Goal: Navigation & Orientation: Find specific page/section

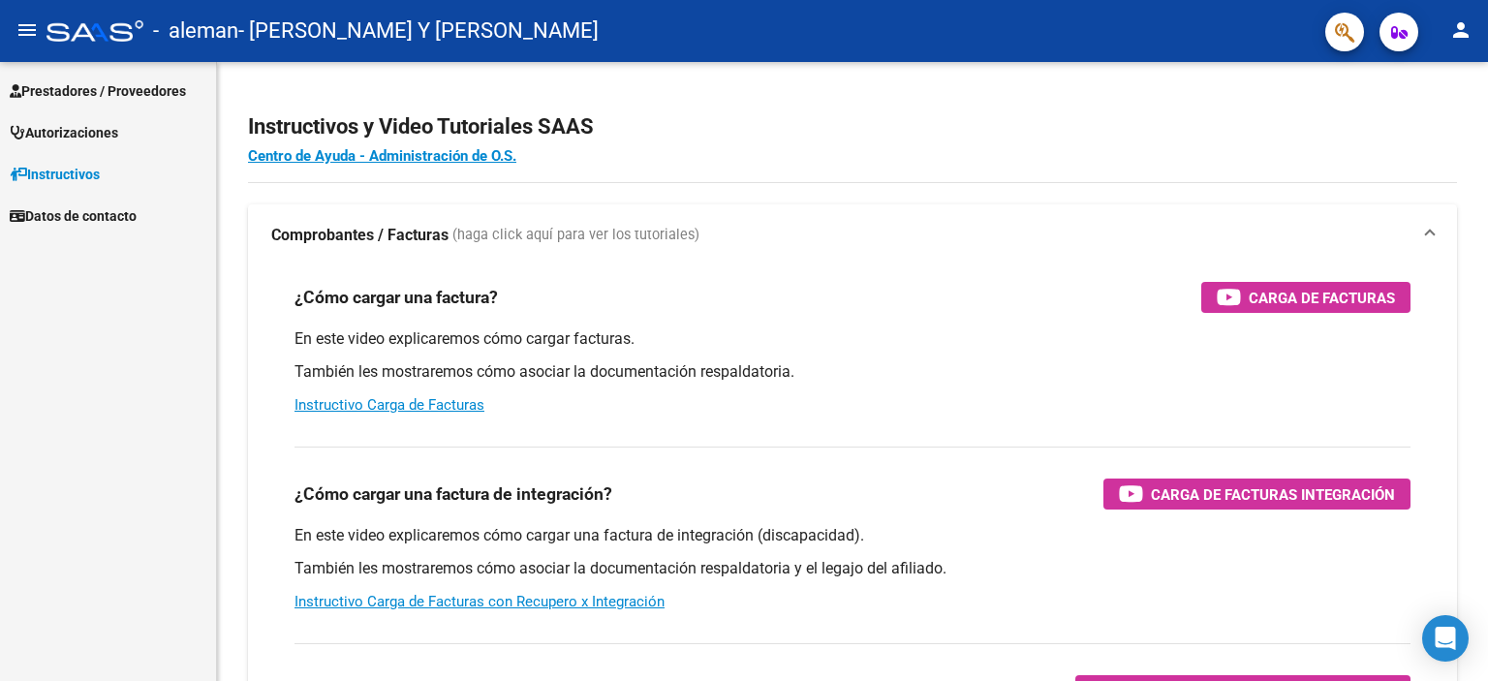
click at [112, 93] on span "Prestadores / Proveedores" at bounding box center [98, 90] width 176 height 21
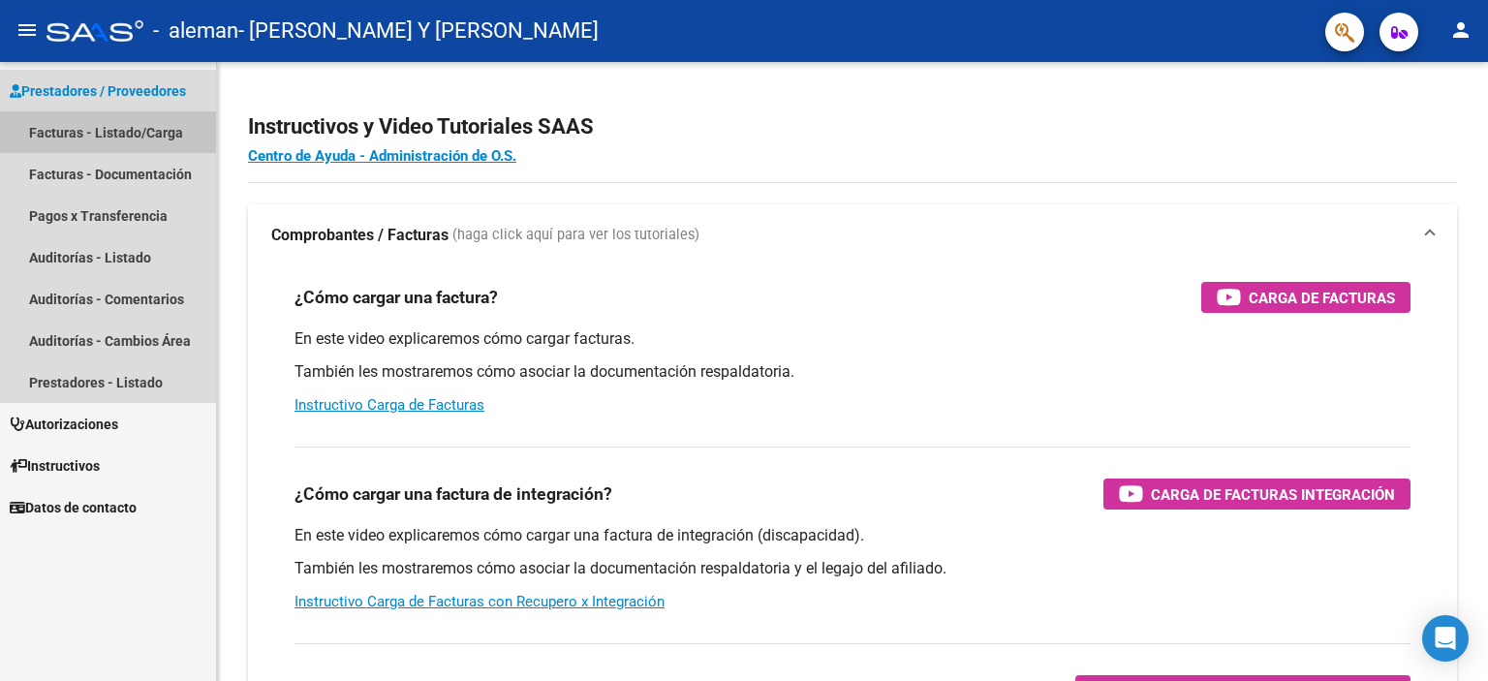
click at [42, 131] on link "Facturas - Listado/Carga" at bounding box center [108, 132] width 216 height 42
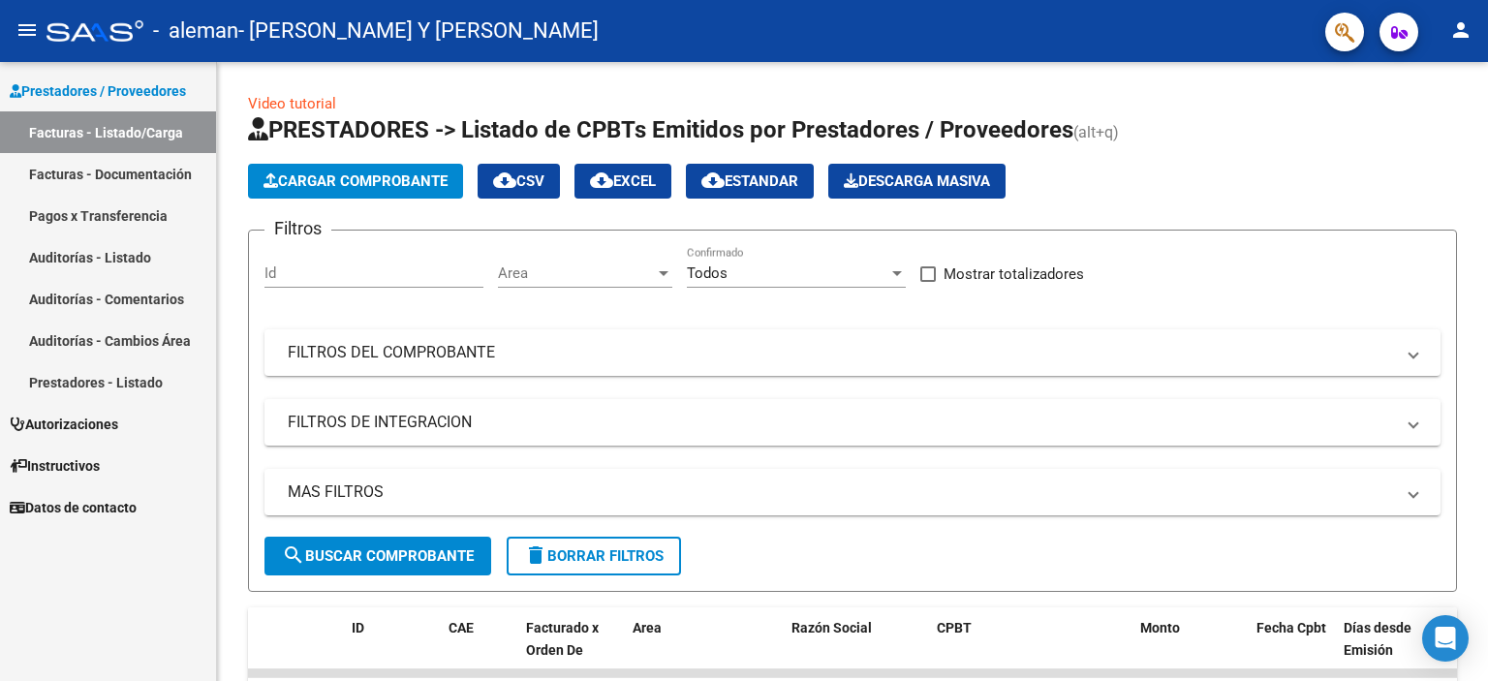
click at [100, 513] on span "Datos de contacto" at bounding box center [73, 507] width 127 height 21
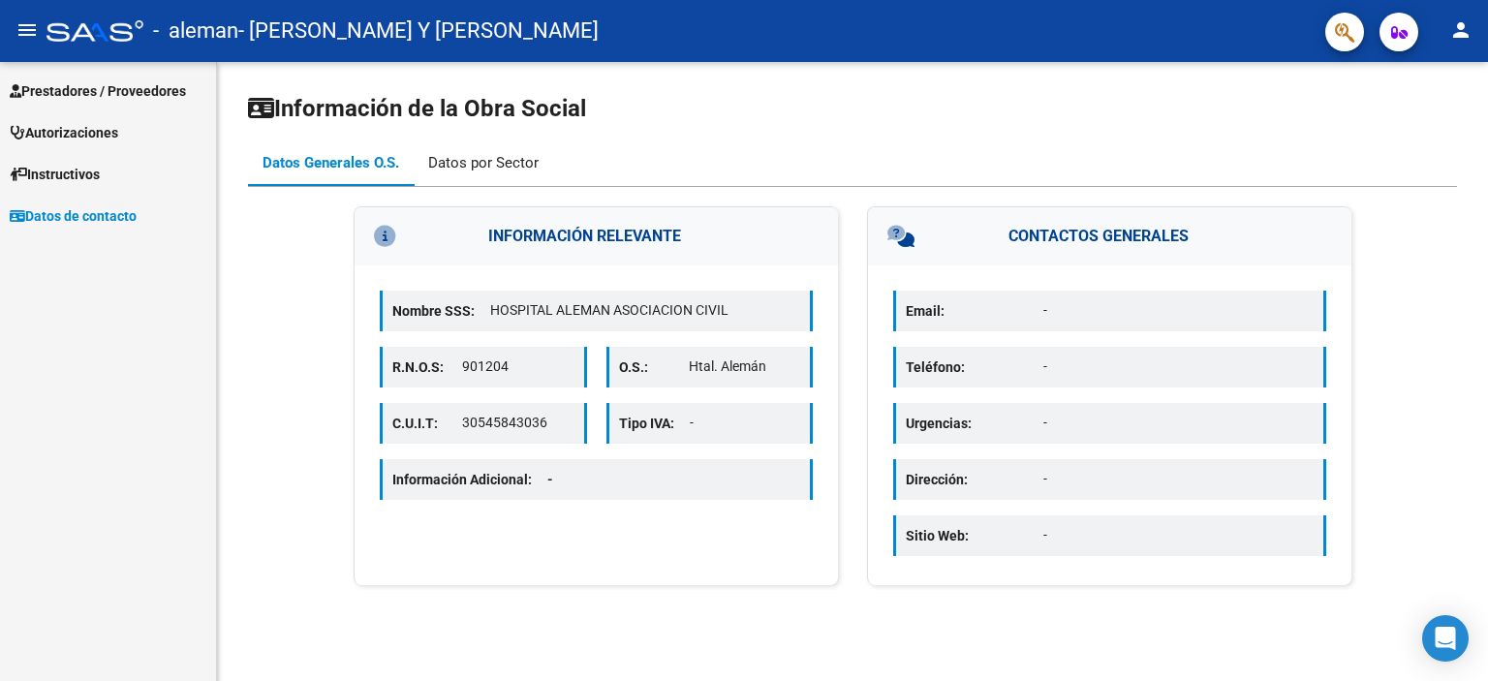
click at [523, 165] on div "Datos por Sector" at bounding box center [483, 162] width 110 height 21
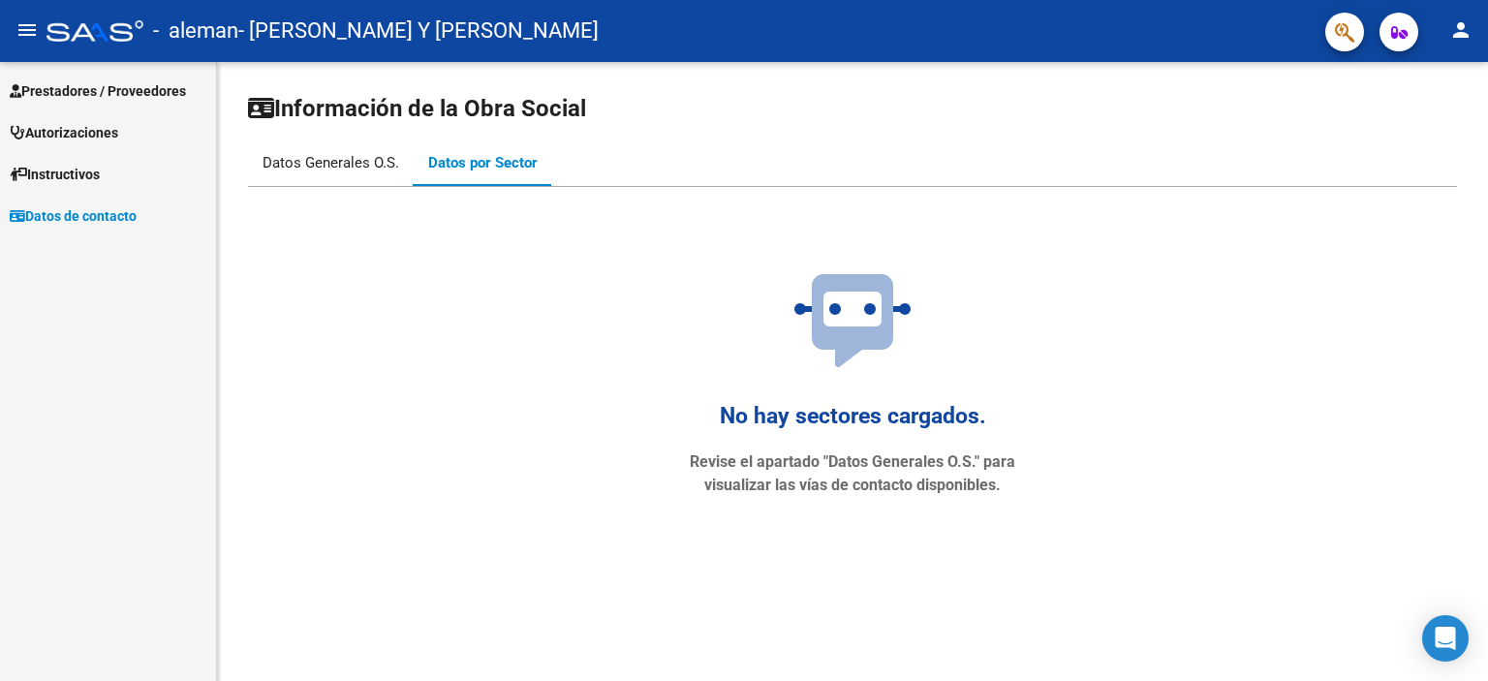
click at [322, 168] on div "Datos Generales O.S." at bounding box center [331, 162] width 137 height 21
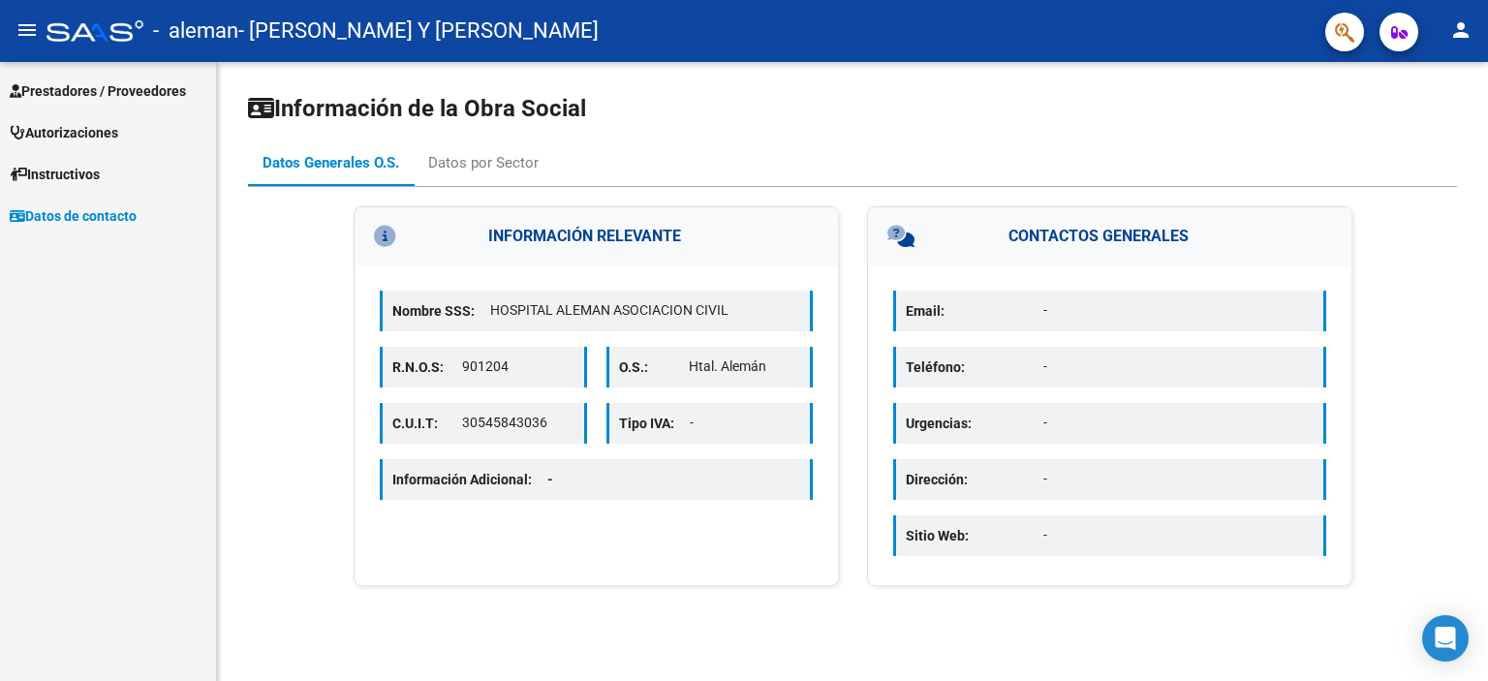
click at [64, 128] on span "Autorizaciones" at bounding box center [64, 132] width 109 height 21
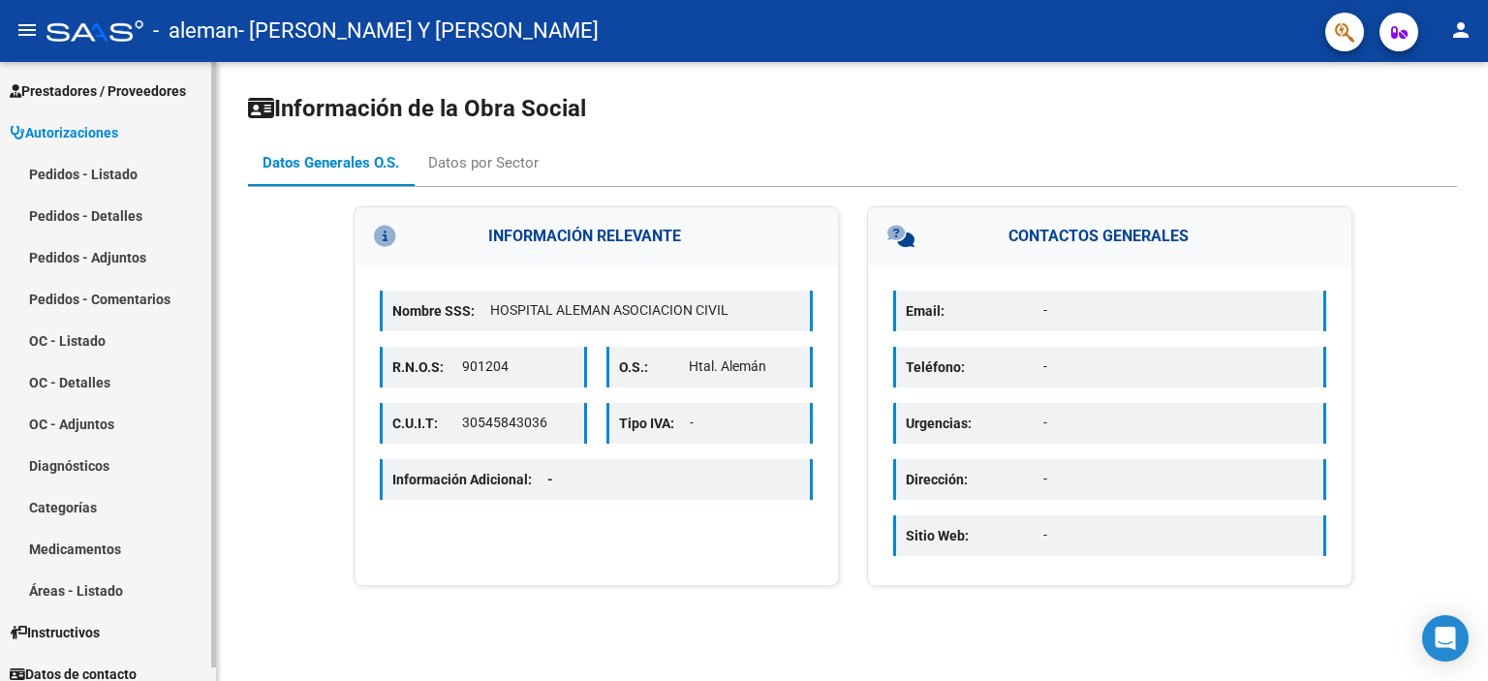
click at [95, 94] on span "Prestadores / Proveedores" at bounding box center [98, 90] width 176 height 21
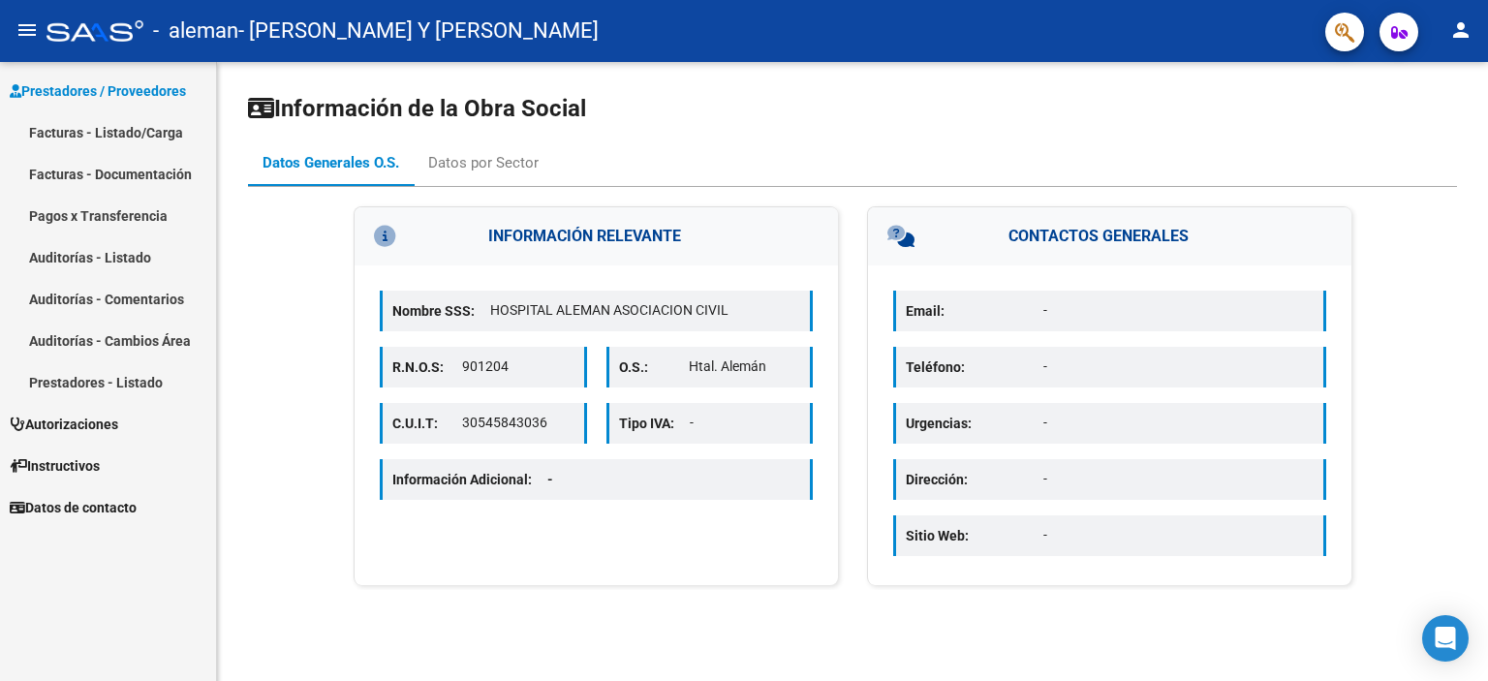
click at [62, 216] on link "Pagos x Transferencia" at bounding box center [108, 216] width 216 height 42
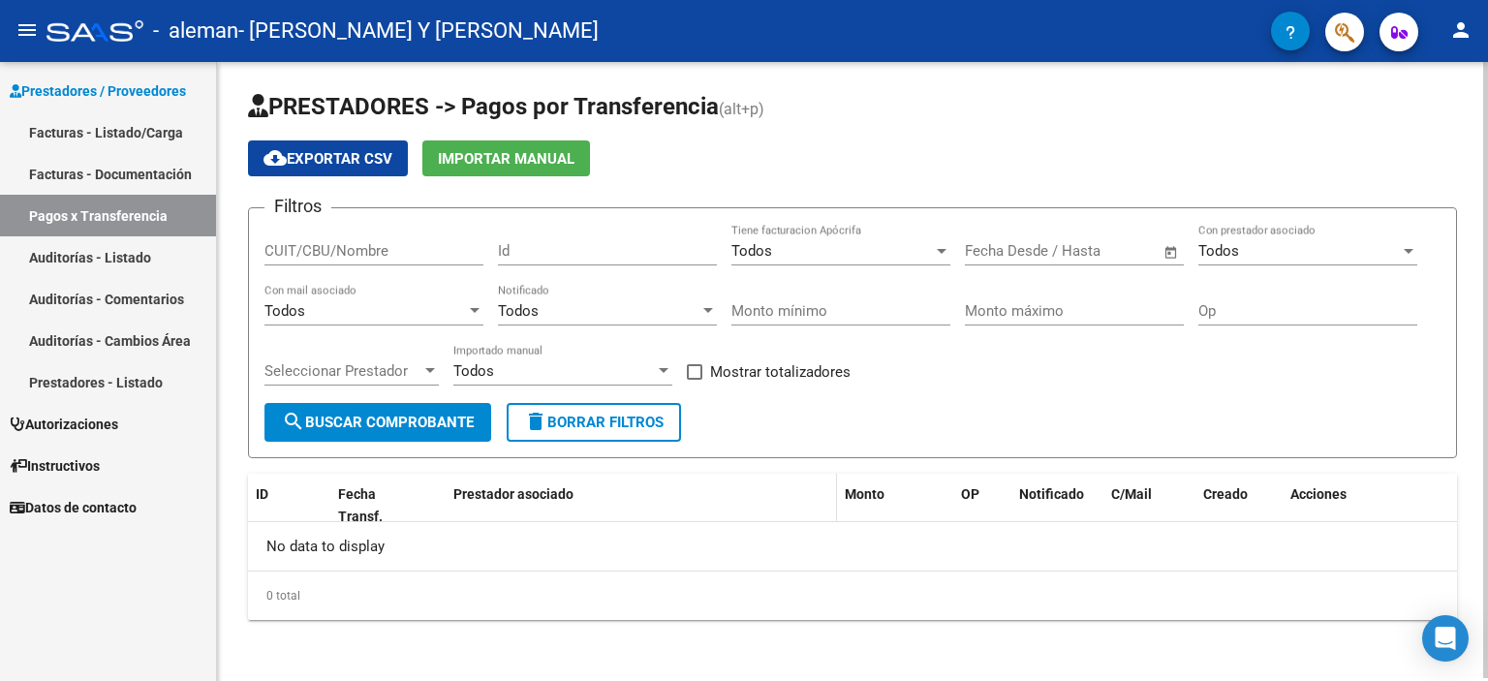
scroll to position [3, 0]
click at [83, 389] on link "Prestadores - Listado" at bounding box center [108, 382] width 216 height 42
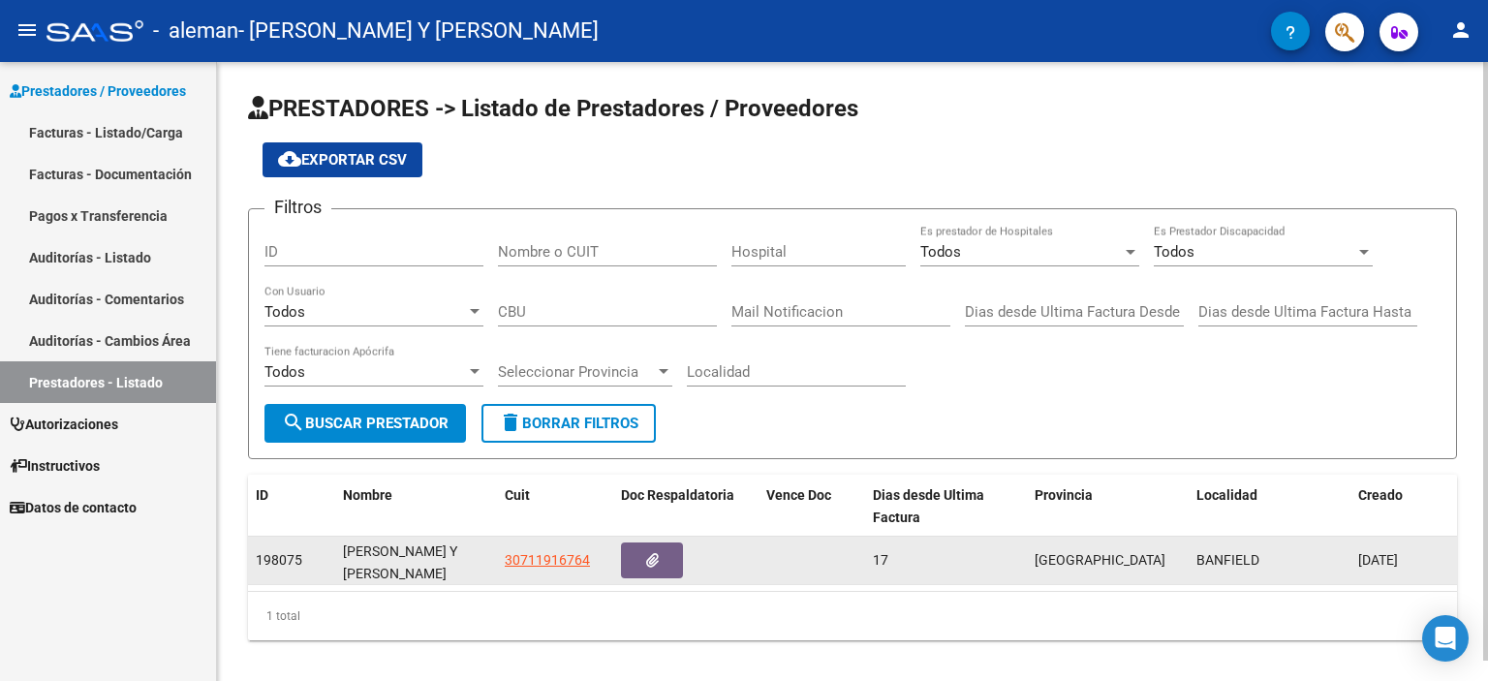
click at [420, 575] on div "[PERSON_NAME] Y [PERSON_NAME]" at bounding box center [416, 561] width 146 height 41
click at [546, 566] on span "30711916764" at bounding box center [547, 560] width 85 height 16
copy span "9"
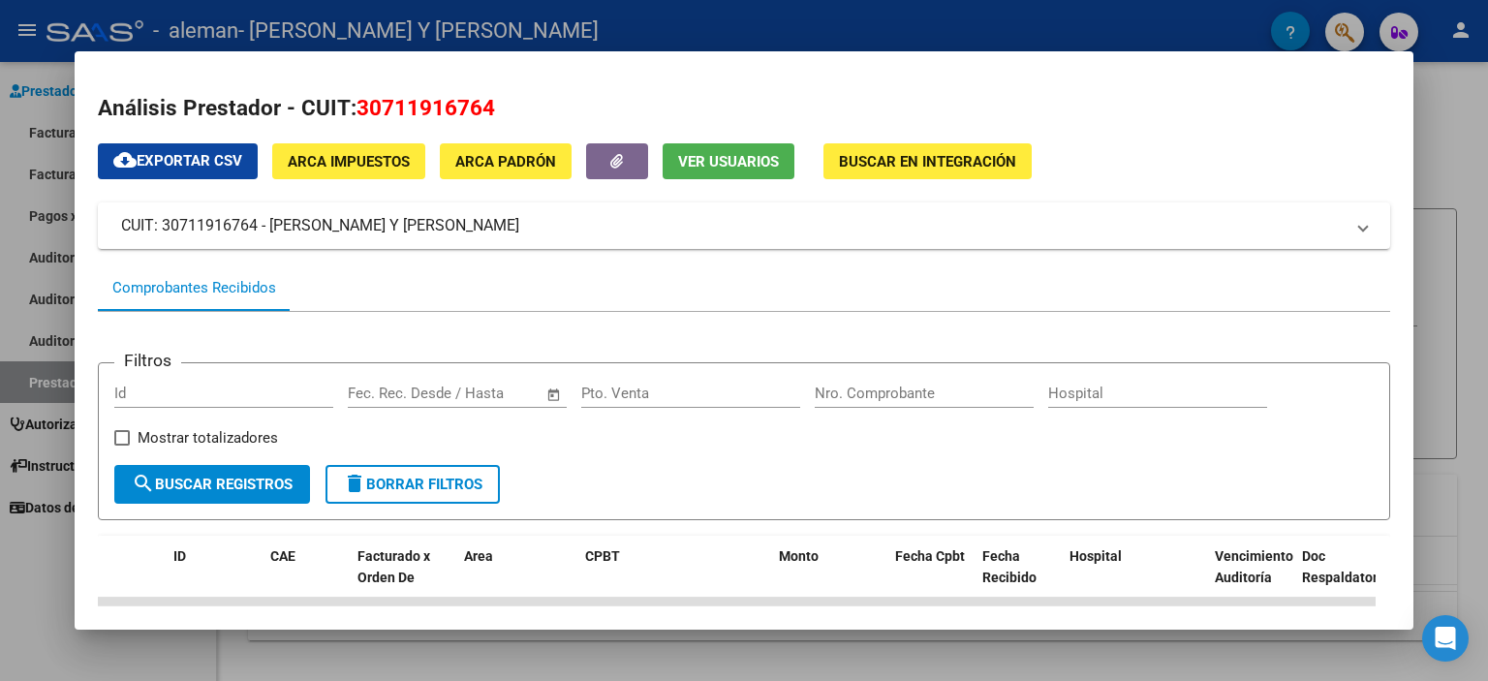
click at [391, 160] on span "ARCA Impuestos" at bounding box center [349, 161] width 122 height 17
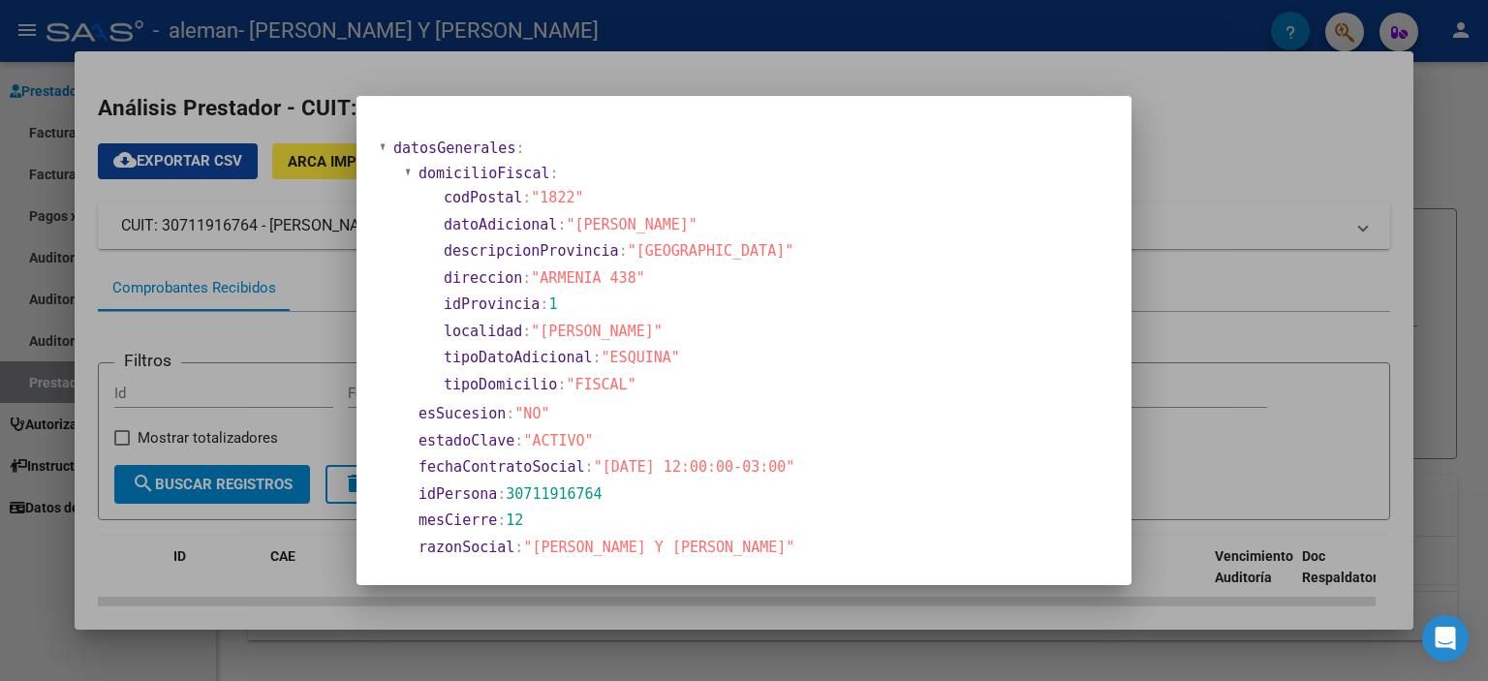
click at [1311, 291] on div at bounding box center [744, 340] width 1488 height 681
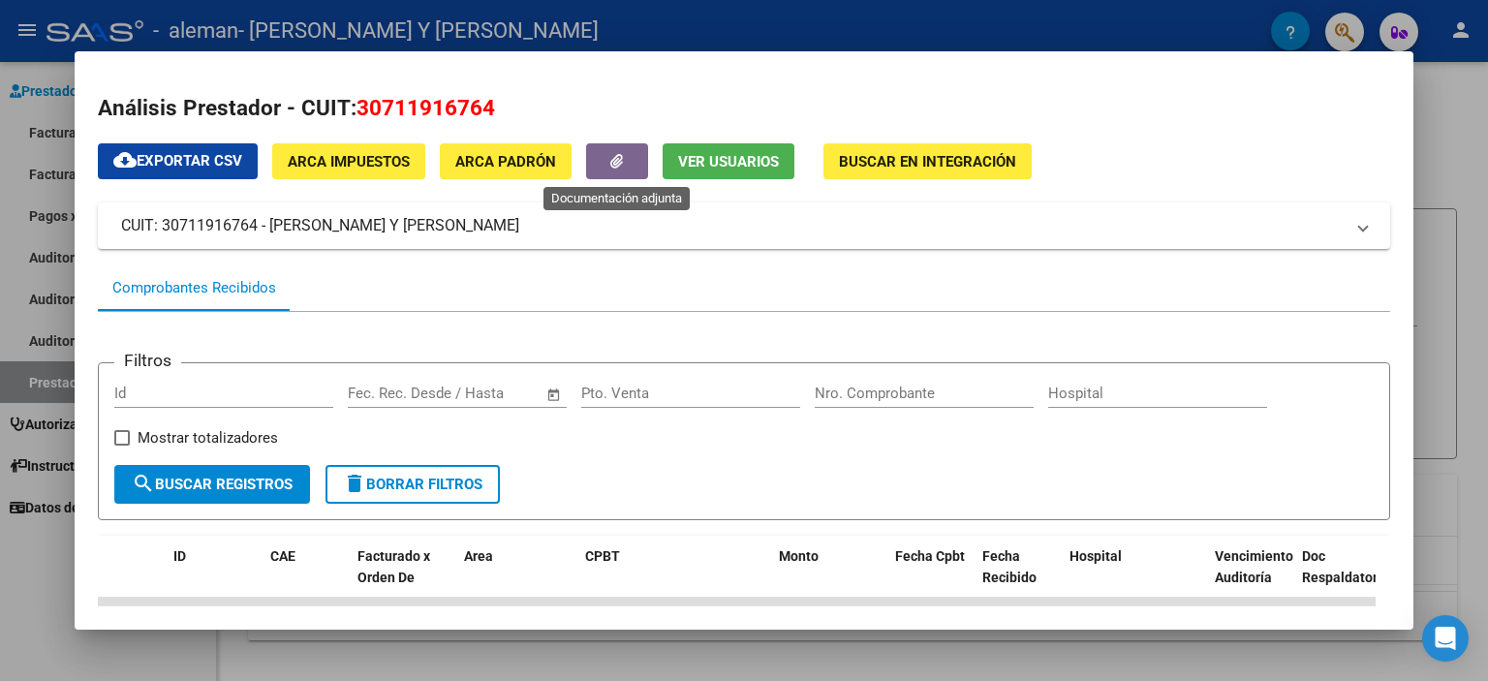
click at [617, 158] on icon "button" at bounding box center [616, 161] width 13 height 15
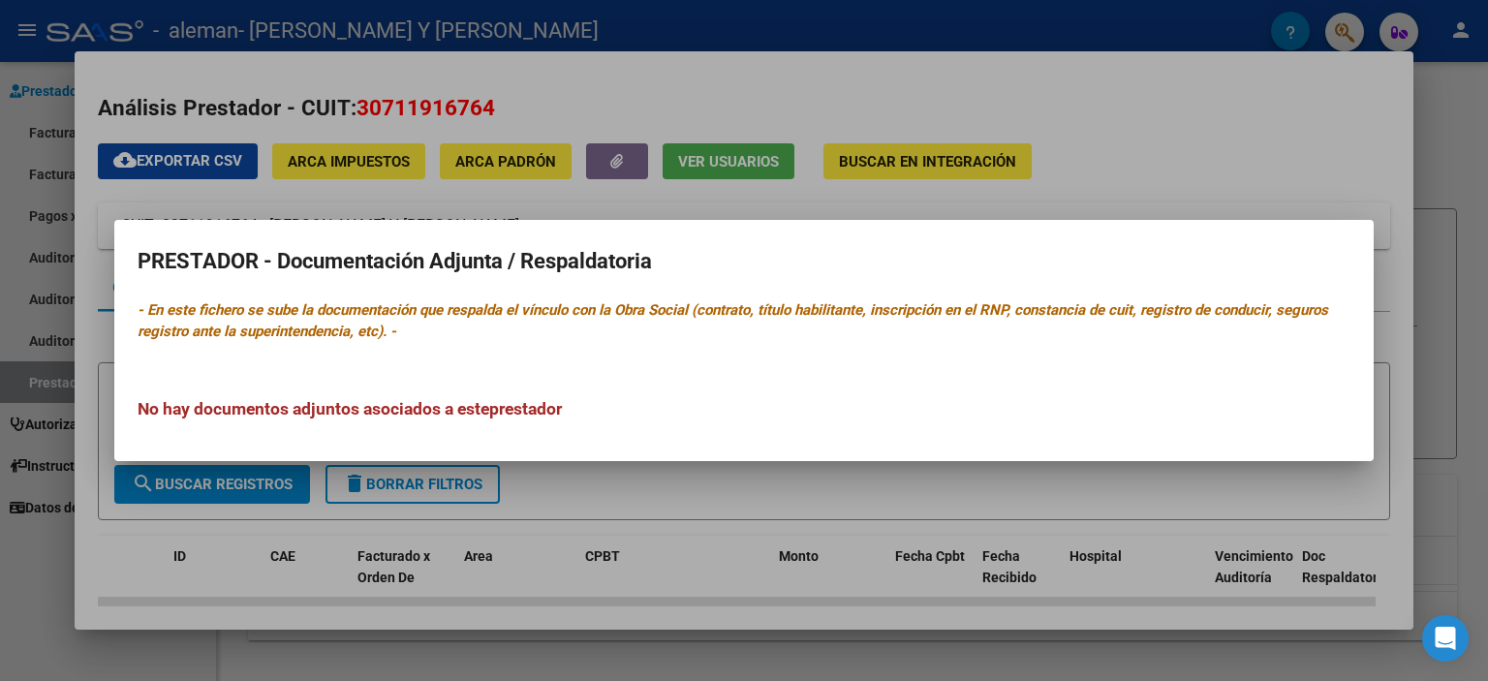
click at [615, 483] on div at bounding box center [744, 340] width 1488 height 681
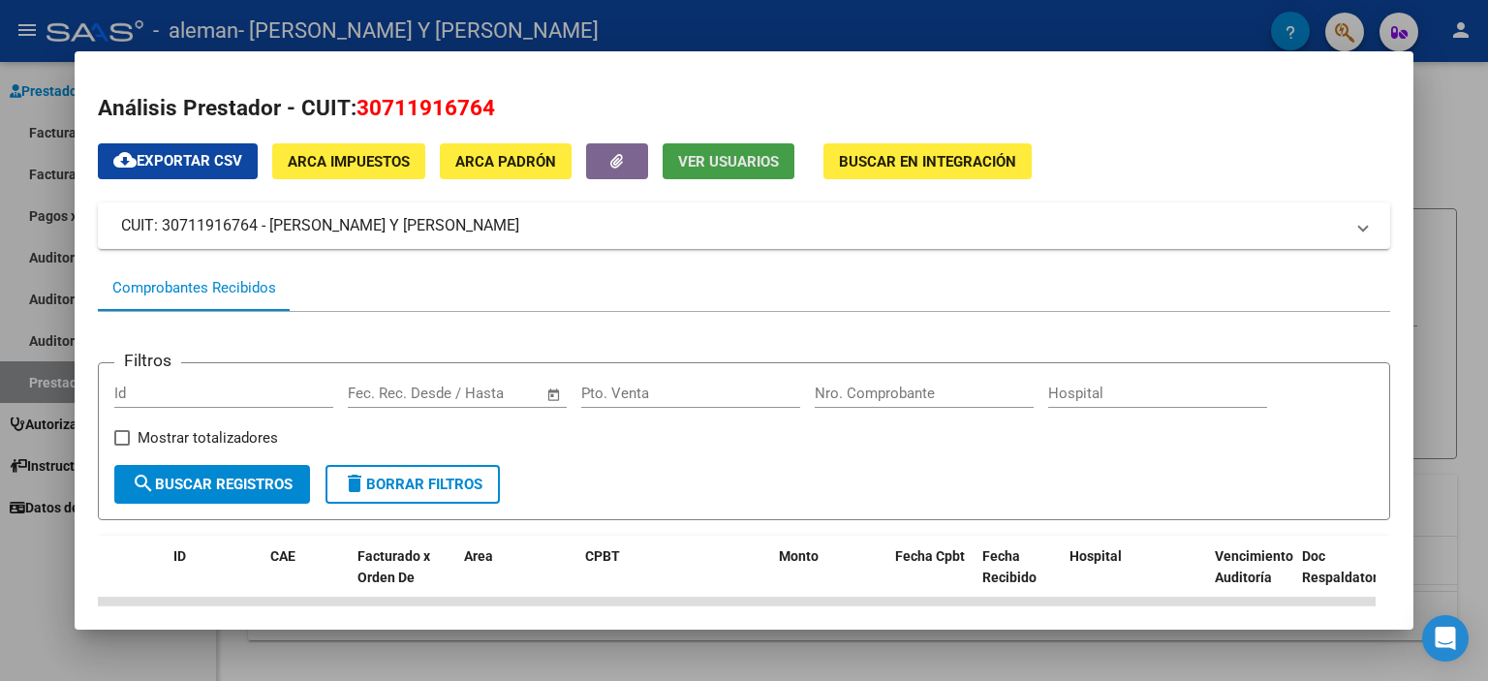
click at [731, 154] on span "Ver Usuarios" at bounding box center [728, 161] width 101 height 17
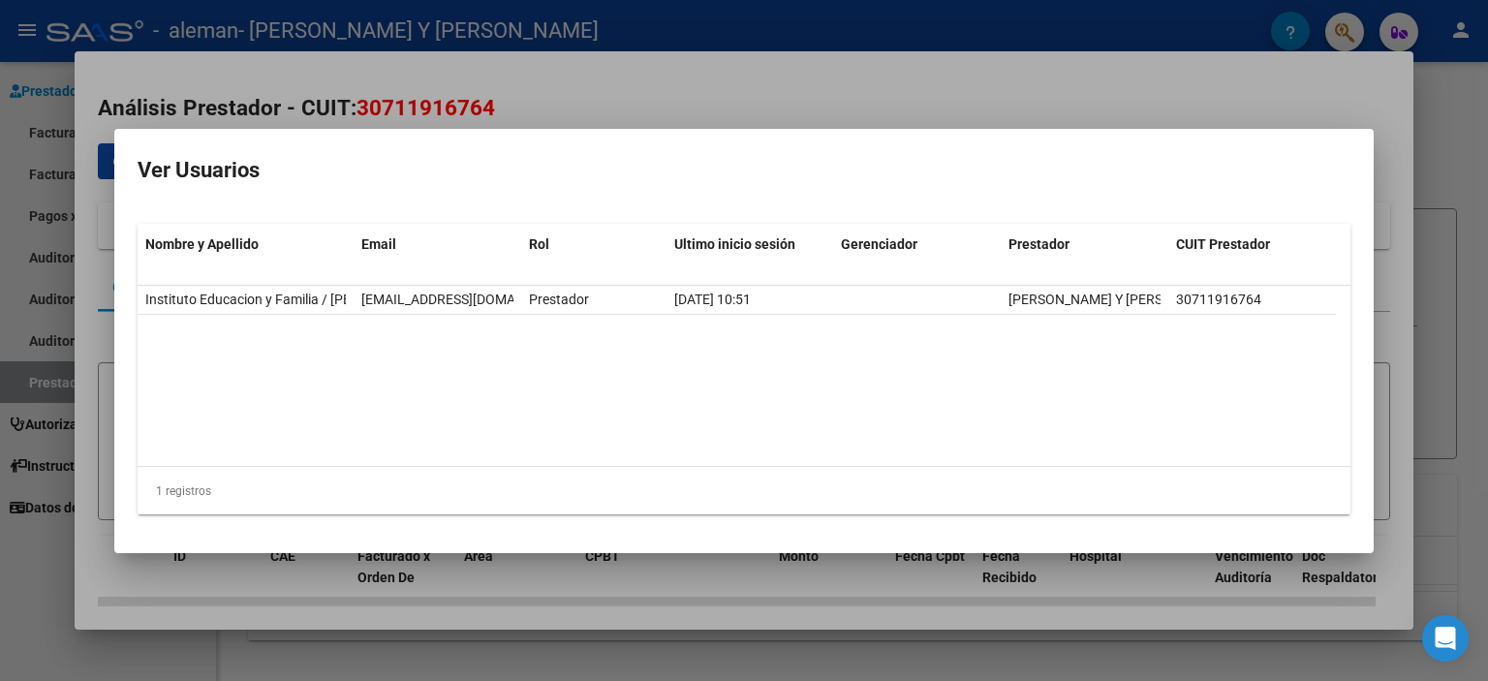
drag, startPoint x: 822, startPoint y: 294, endPoint x: 1385, endPoint y: 317, distance: 564.3
click at [1386, 317] on div "Análisis Prestador - CUIT: 30711916764 cloud_download Exportar CSV ARCA Impuest…" at bounding box center [744, 340] width 1488 height 681
click at [967, 93] on div at bounding box center [744, 340] width 1488 height 681
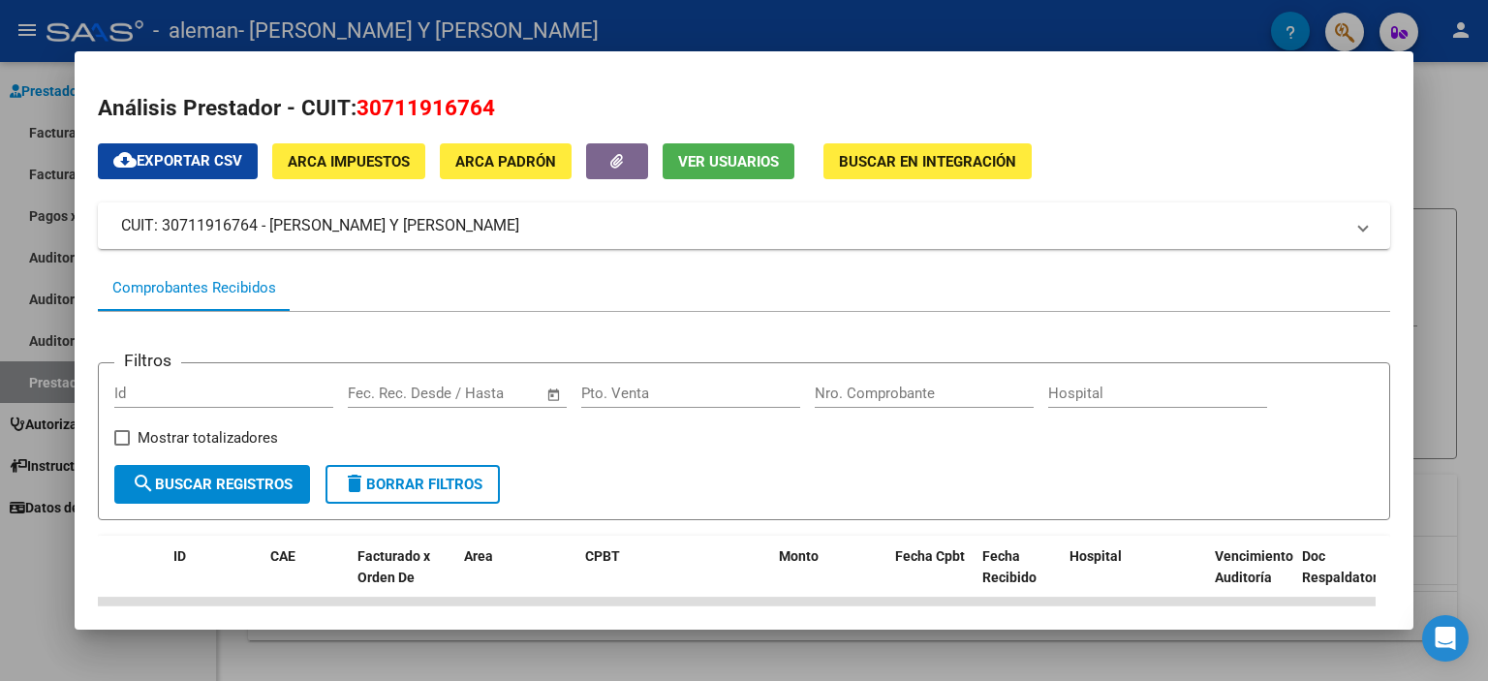
click at [732, 155] on span "Ver Usuarios" at bounding box center [728, 161] width 101 height 17
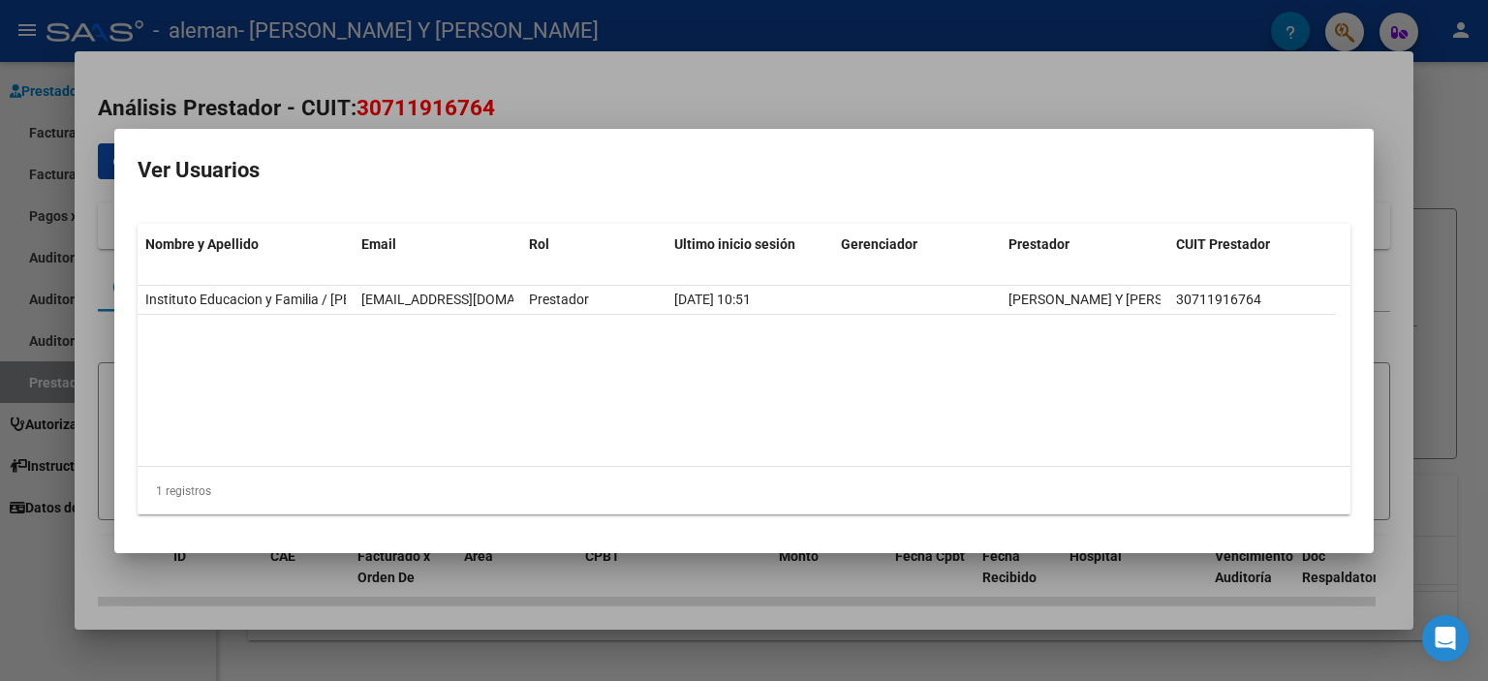
click at [870, 22] on div at bounding box center [744, 340] width 1488 height 681
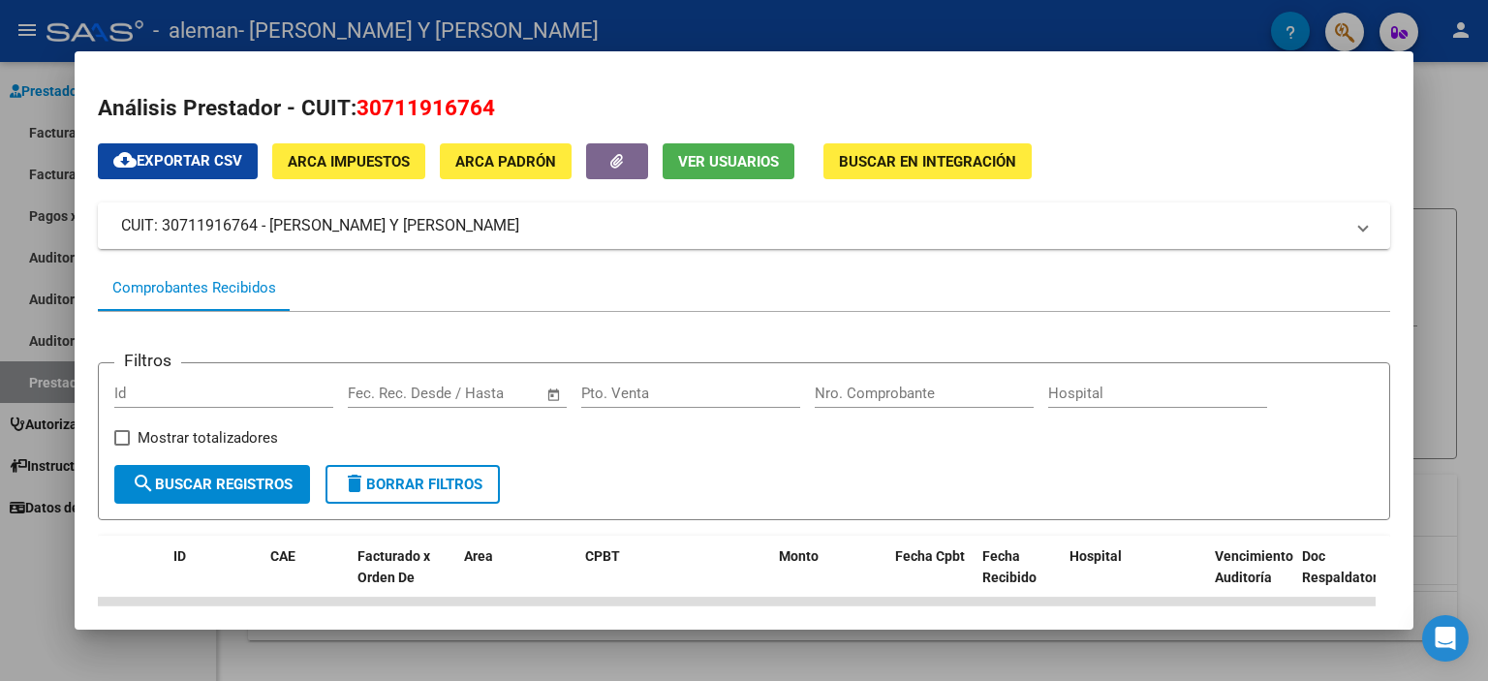
click at [1359, 229] on span at bounding box center [1363, 225] width 8 height 23
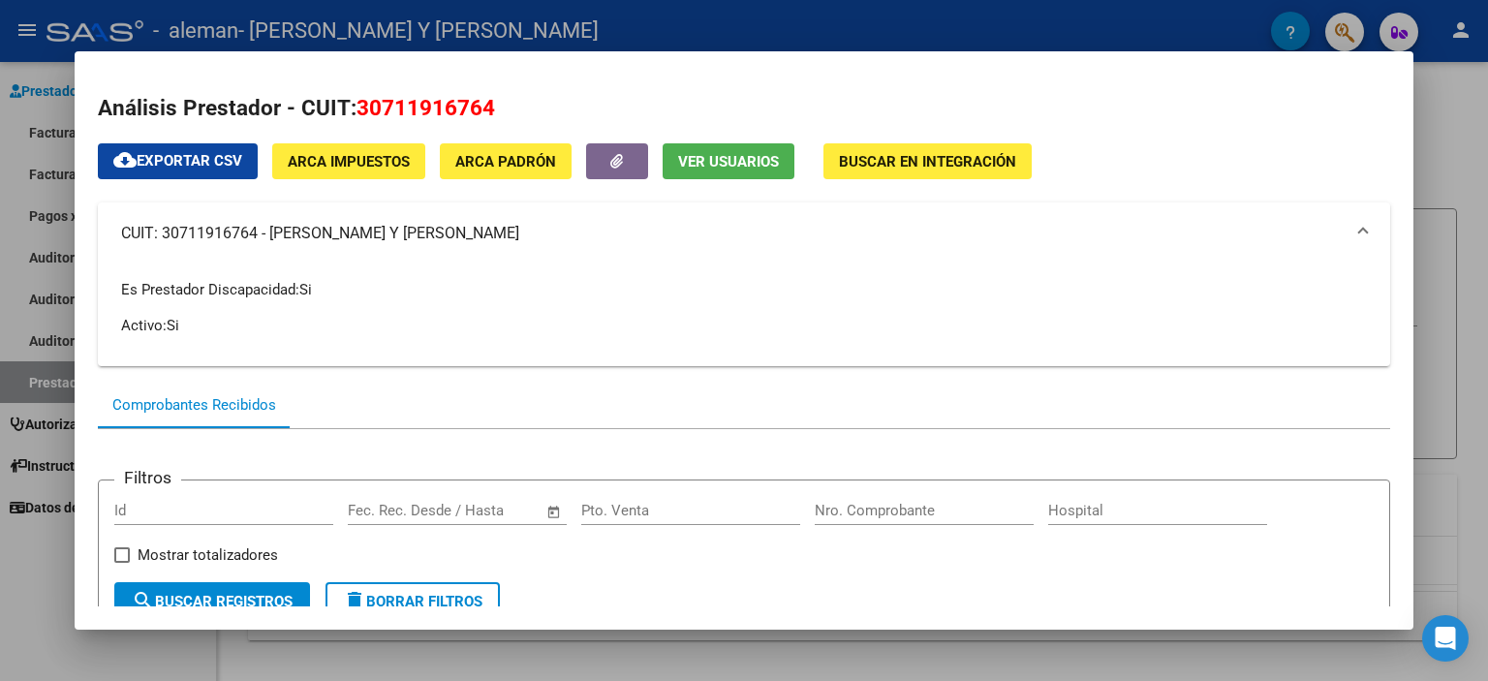
click at [1385, 110] on mat-dialog-content "Análisis Prestador - CUIT: 30711916764 cloud_download Exportar CSV ARCA Impuest…" at bounding box center [744, 341] width 1339 height 533
click at [1448, 152] on div at bounding box center [744, 340] width 1488 height 681
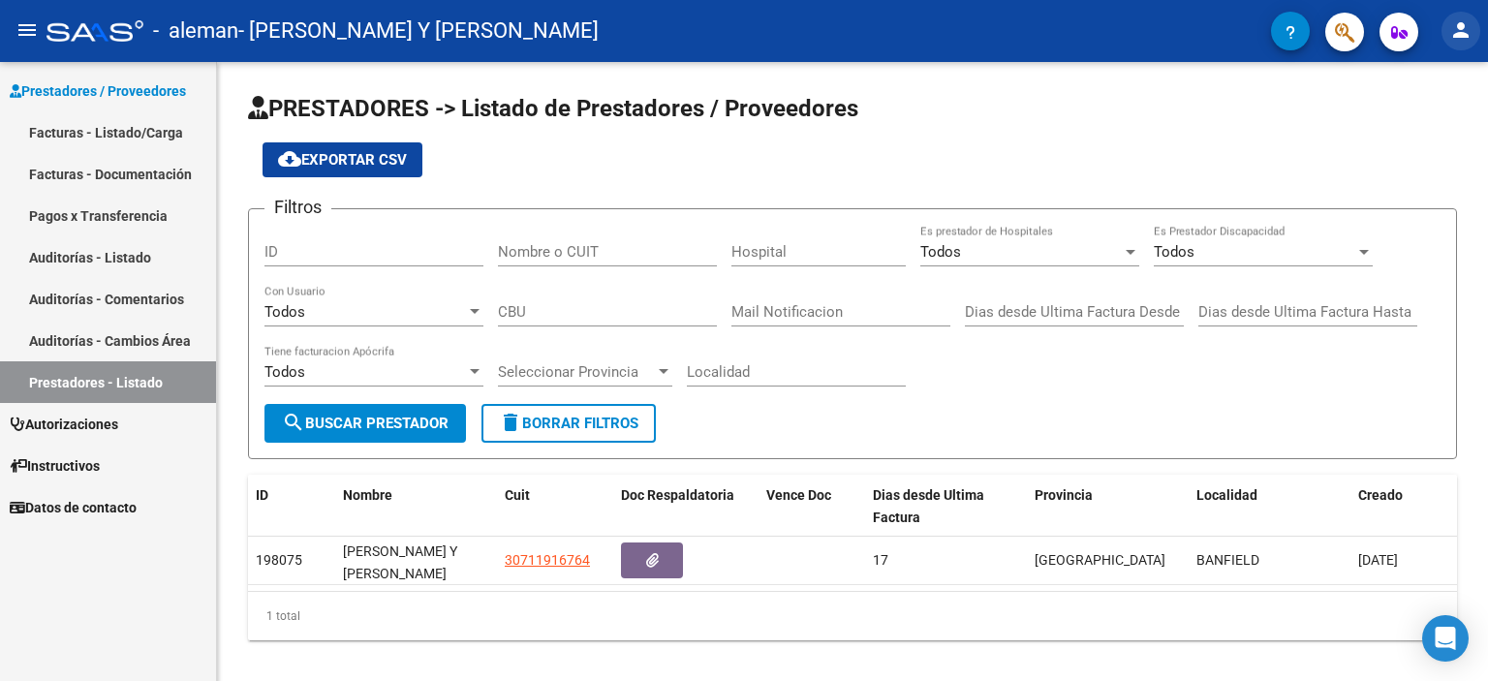
click at [1459, 28] on mat-icon "person" at bounding box center [1460, 29] width 23 height 23
click at [1444, 77] on button "person Mi Perfil" at bounding box center [1421, 81] width 118 height 47
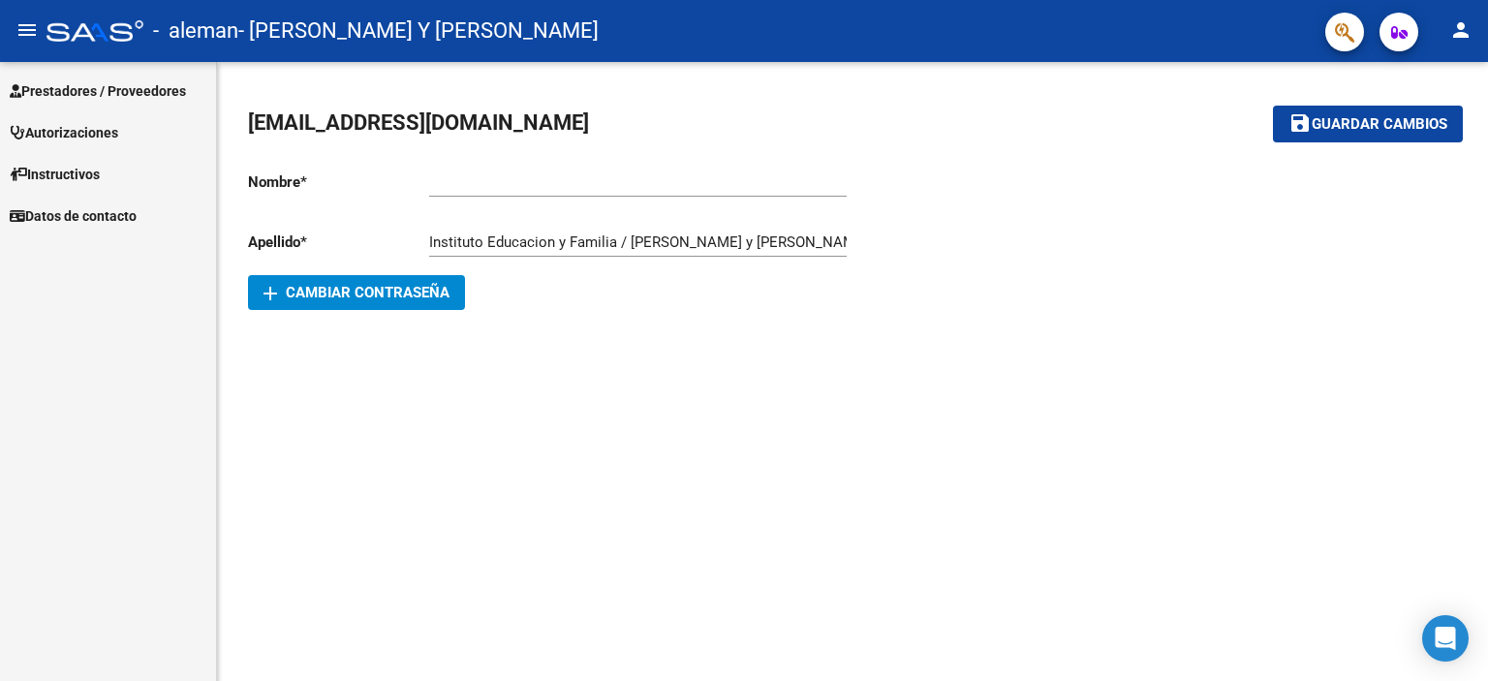
click at [91, 126] on span "Autorizaciones" at bounding box center [64, 132] width 109 height 21
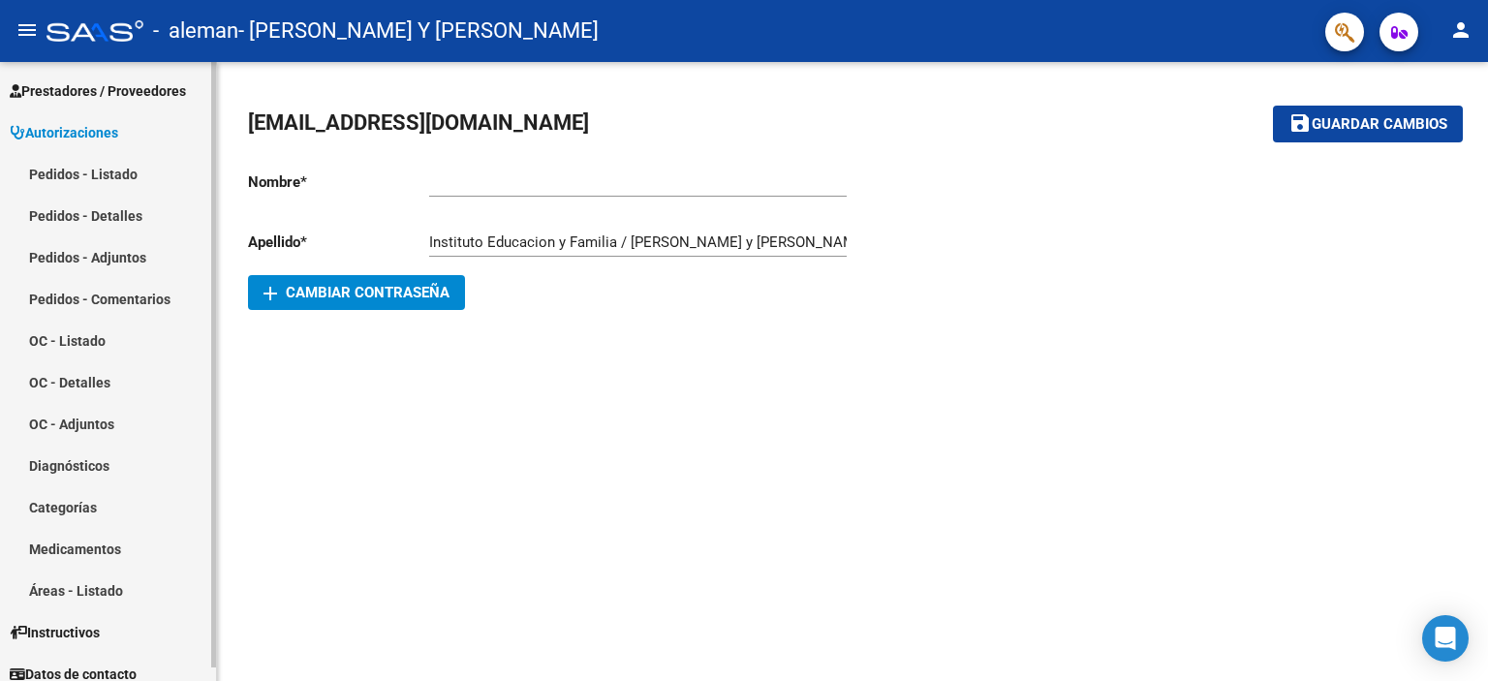
click at [78, 88] on span "Prestadores / Proveedores" at bounding box center [98, 90] width 176 height 21
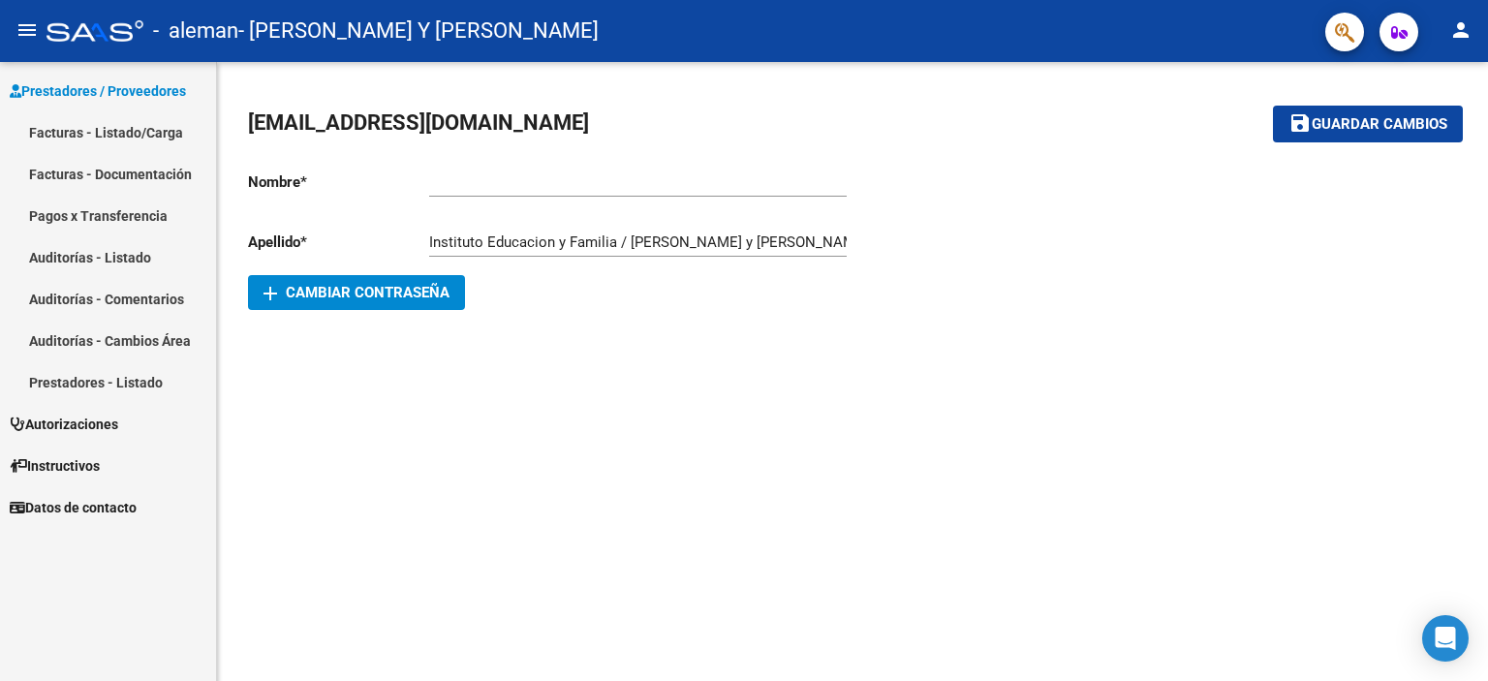
click at [24, 24] on mat-icon "menu" at bounding box center [27, 29] width 23 height 23
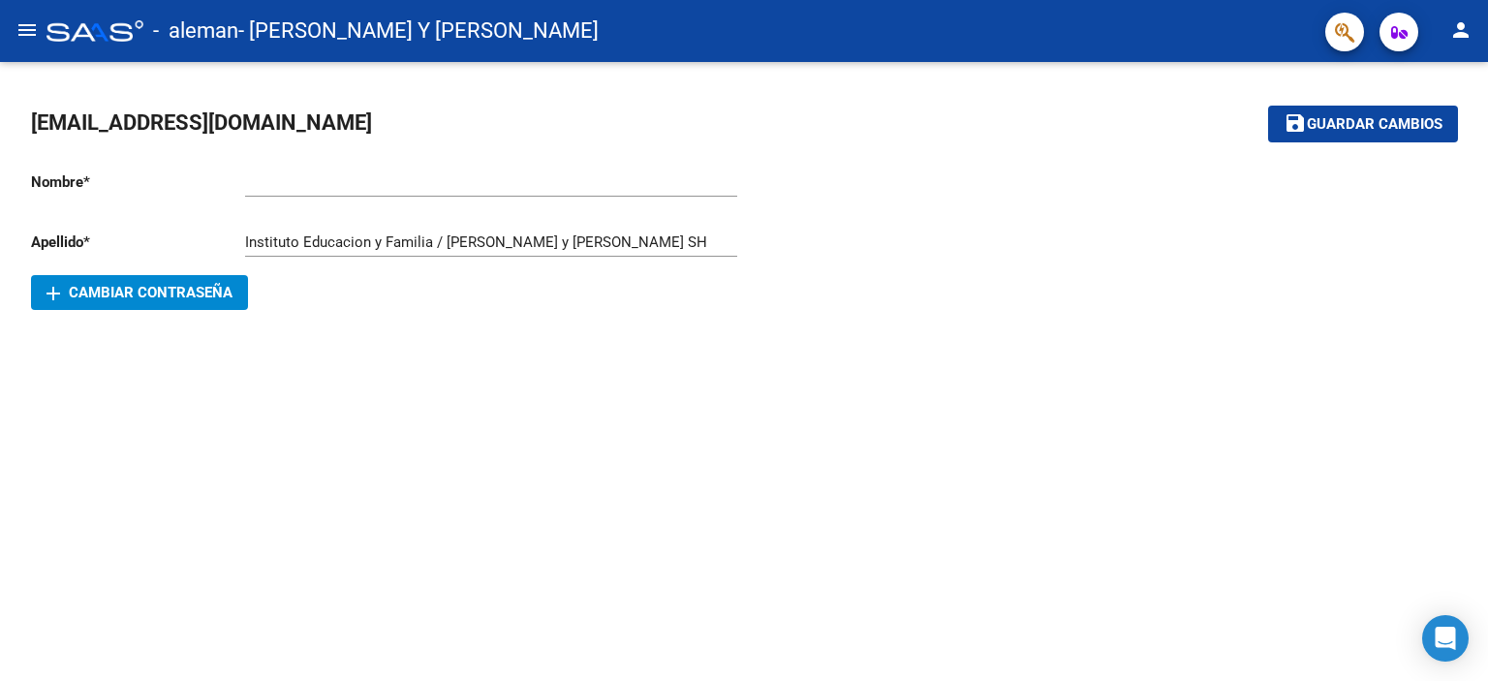
click at [26, 26] on mat-icon "menu" at bounding box center [27, 29] width 23 height 23
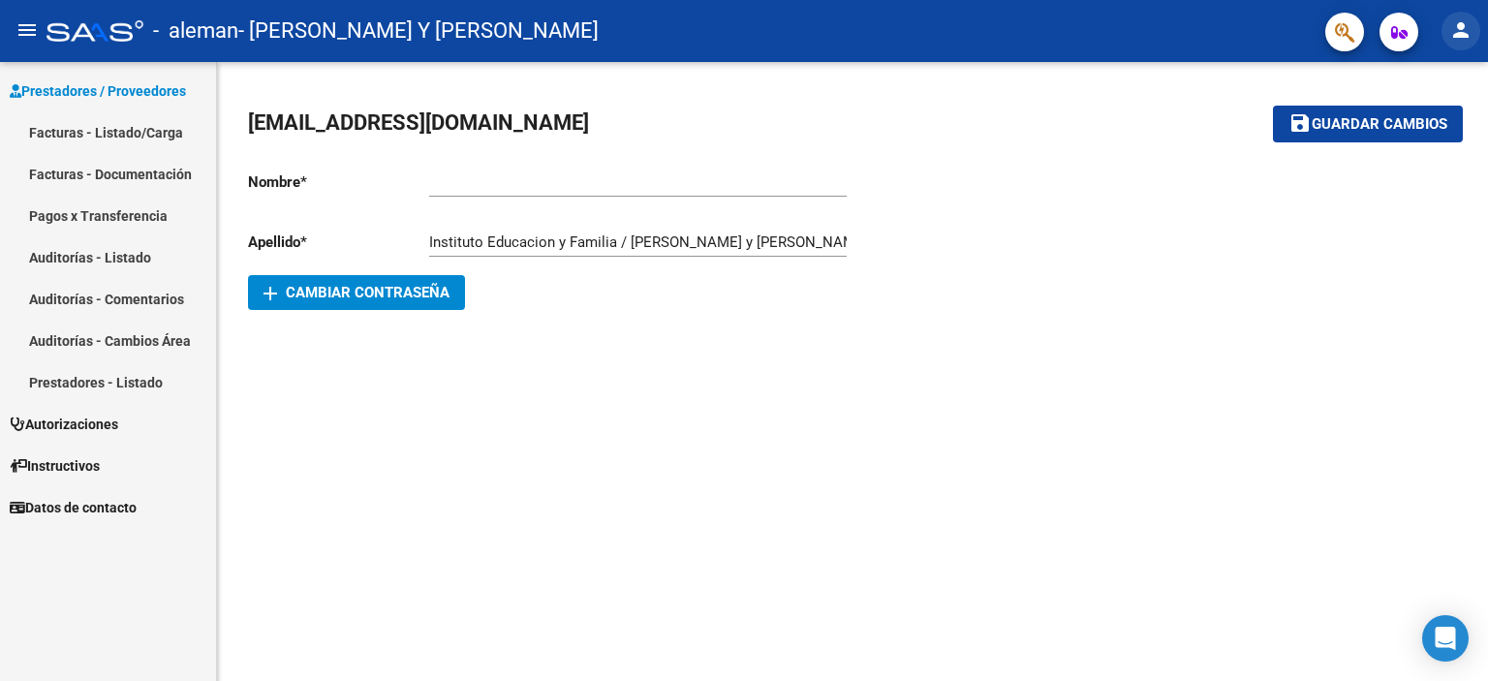
click at [1469, 38] on mat-icon "person" at bounding box center [1460, 29] width 23 height 23
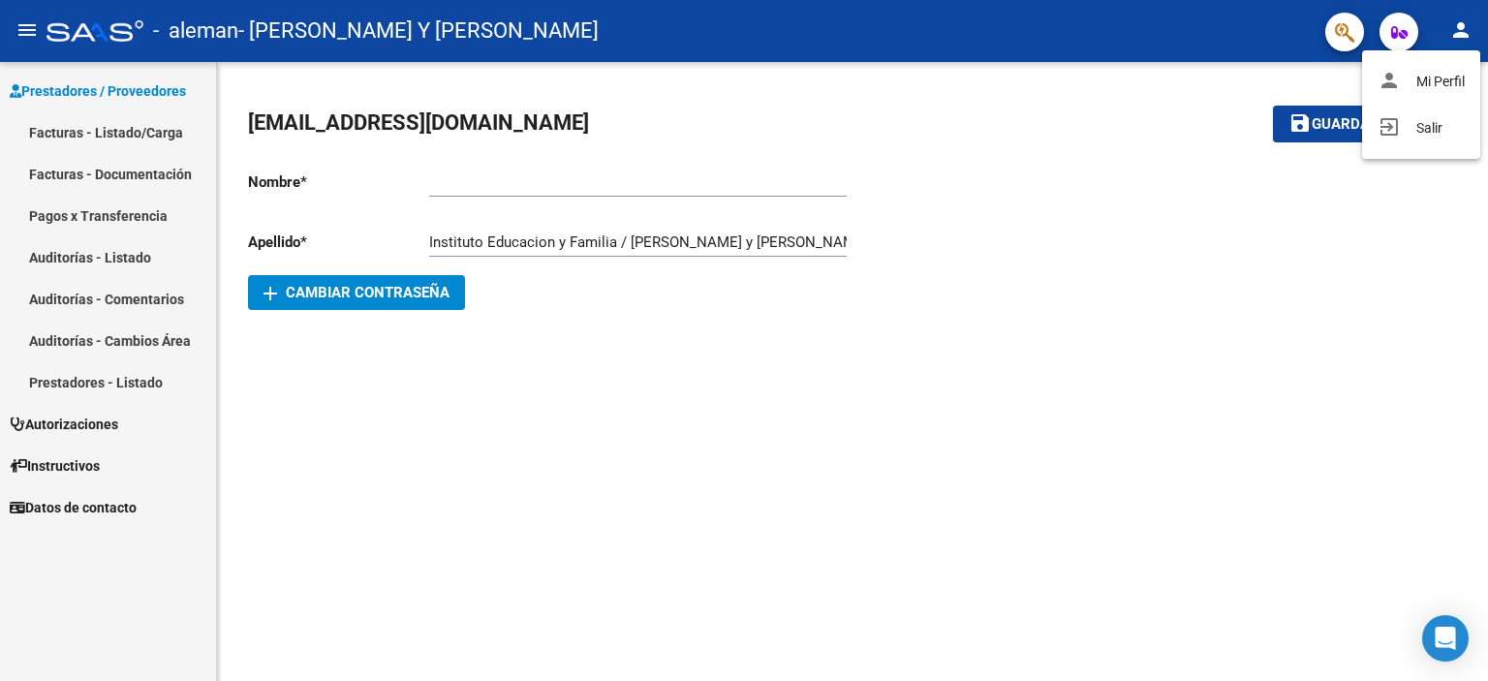
click at [1393, 29] on div at bounding box center [744, 340] width 1488 height 681
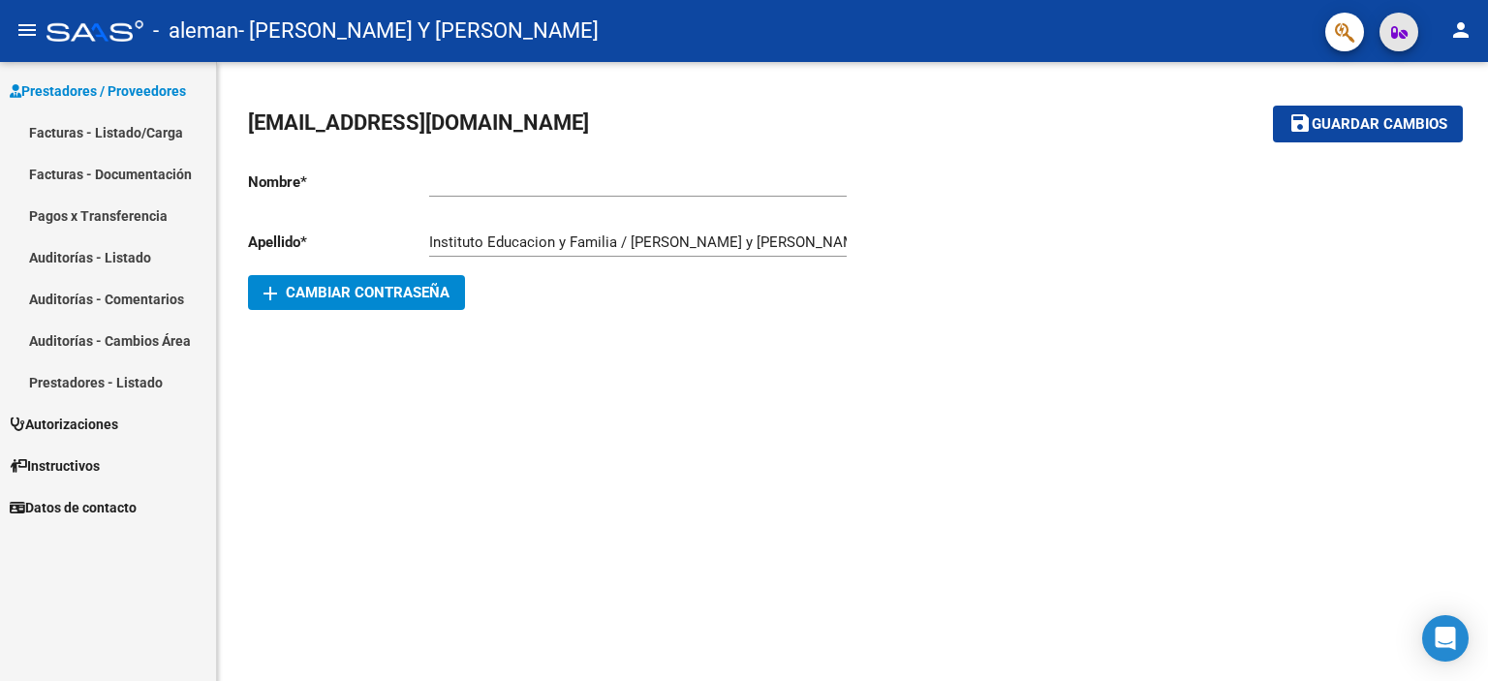
click at [1398, 38] on icon "button" at bounding box center [1399, 32] width 16 height 15
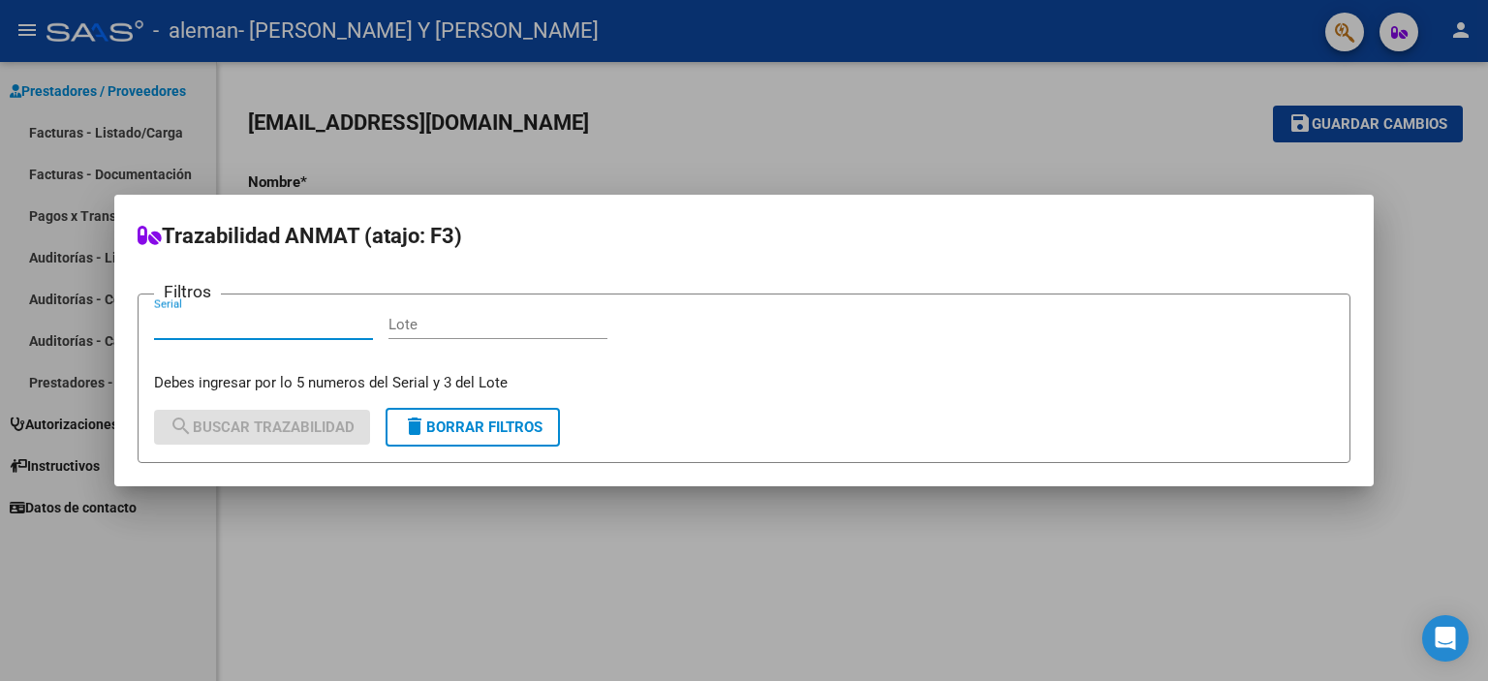
click at [1110, 134] on div at bounding box center [744, 340] width 1488 height 681
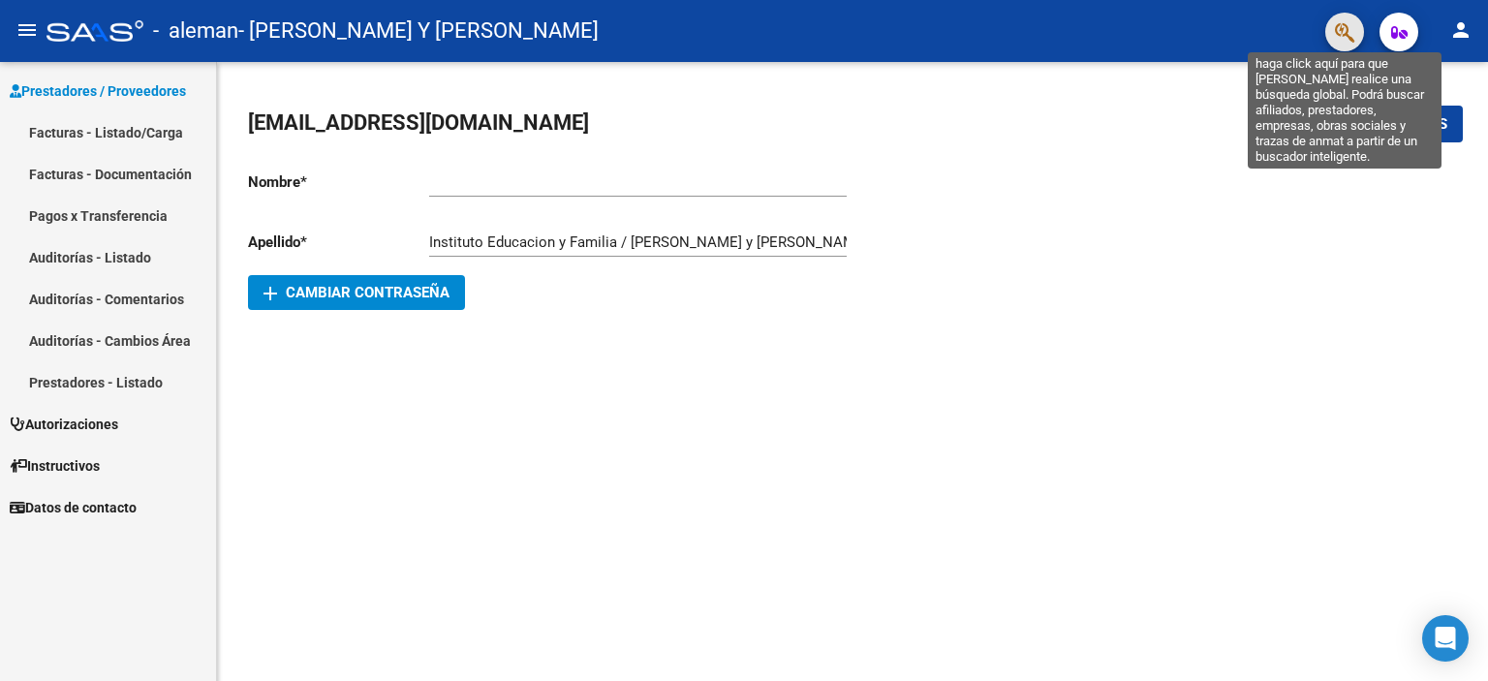
click at [1348, 32] on icon "button" at bounding box center [1344, 32] width 19 height 22
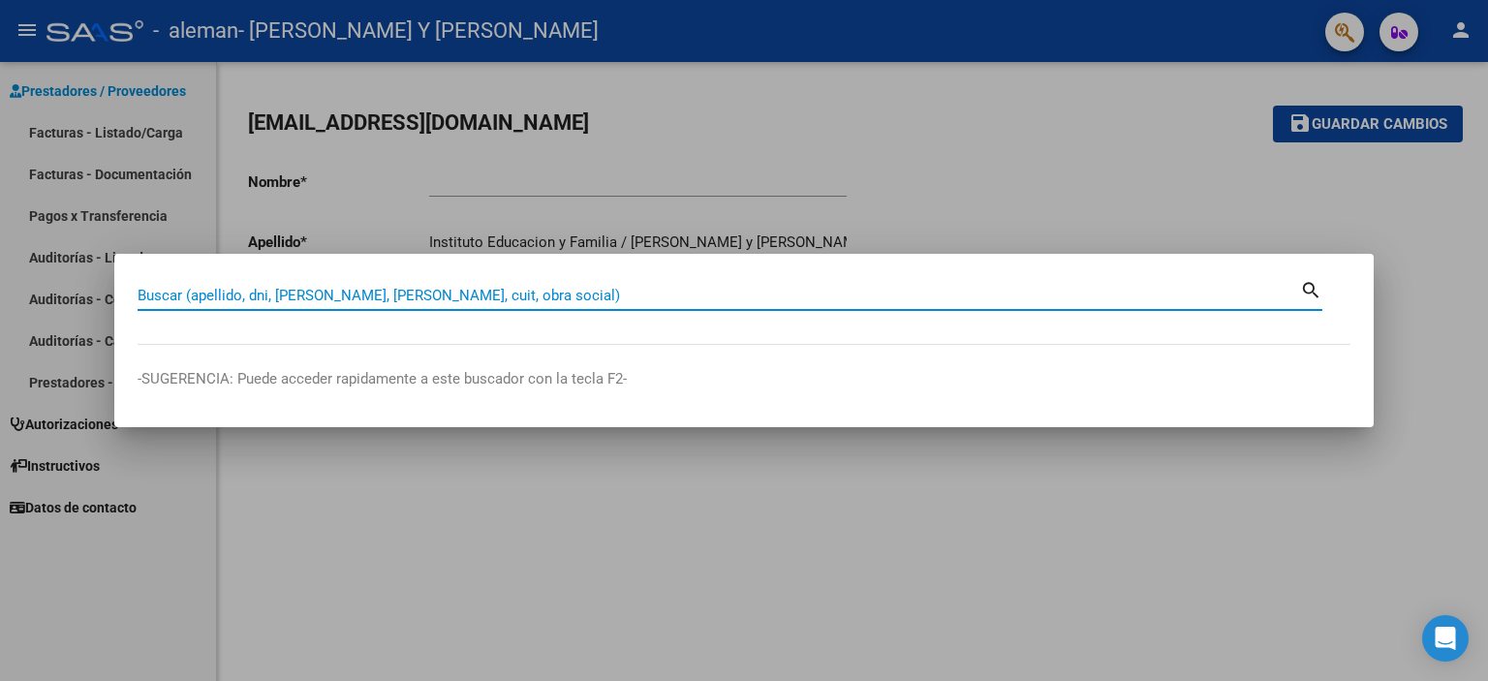
click at [1157, 192] on div at bounding box center [744, 340] width 1488 height 681
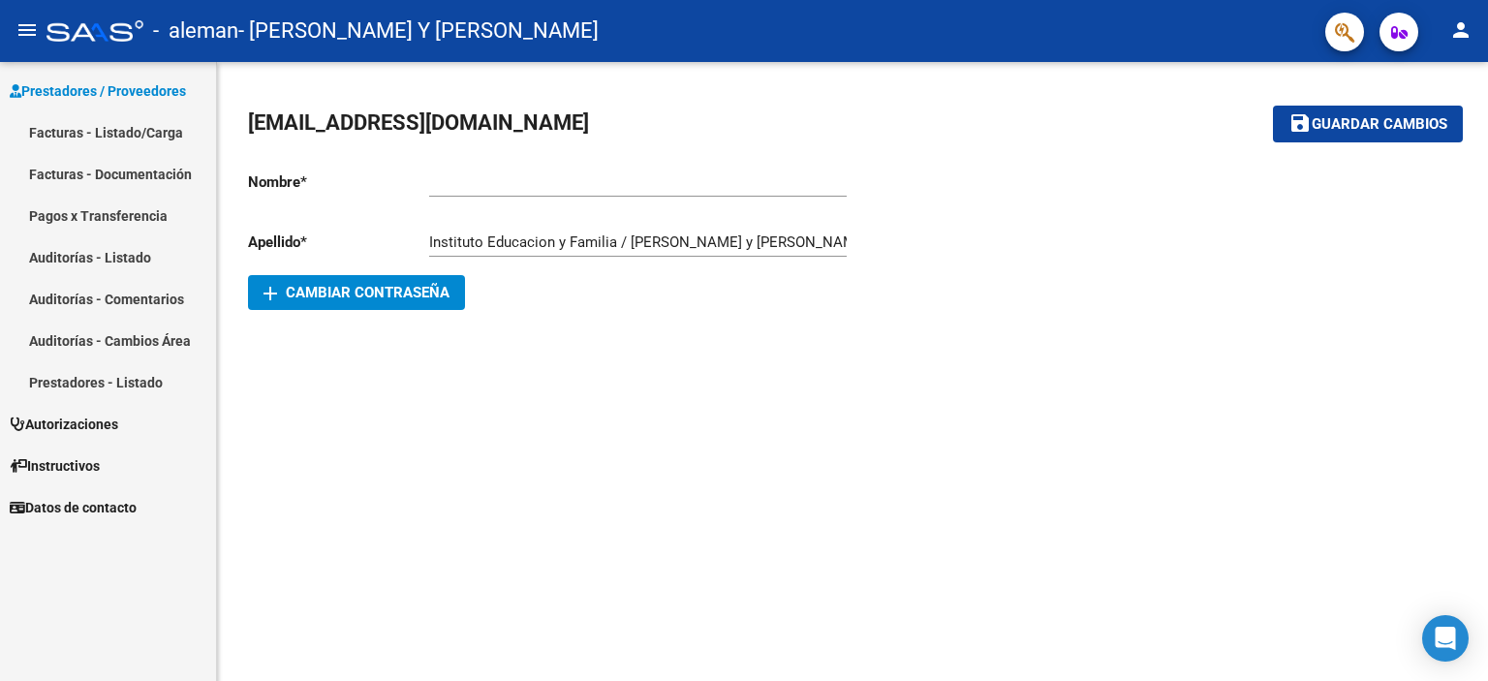
click at [112, 129] on link "Facturas - Listado/Carga" at bounding box center [108, 132] width 216 height 42
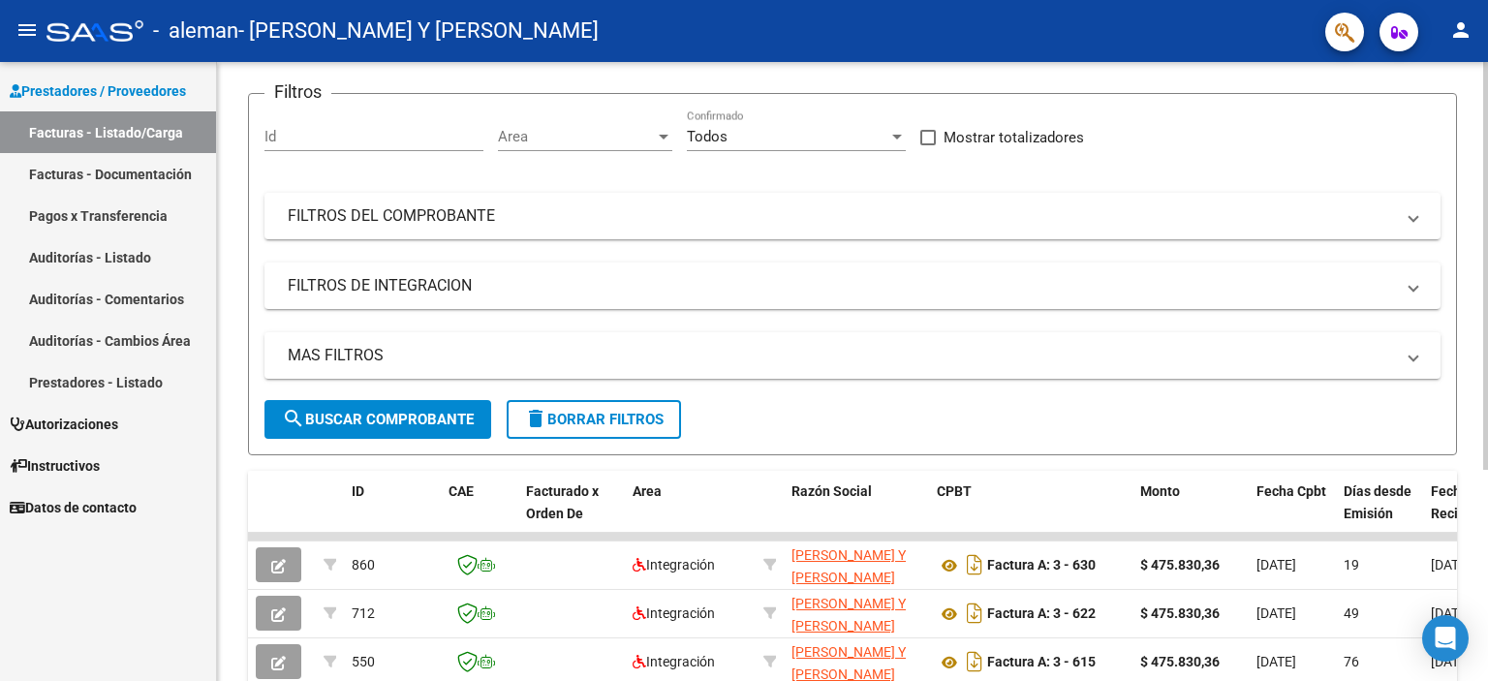
scroll to position [321, 0]
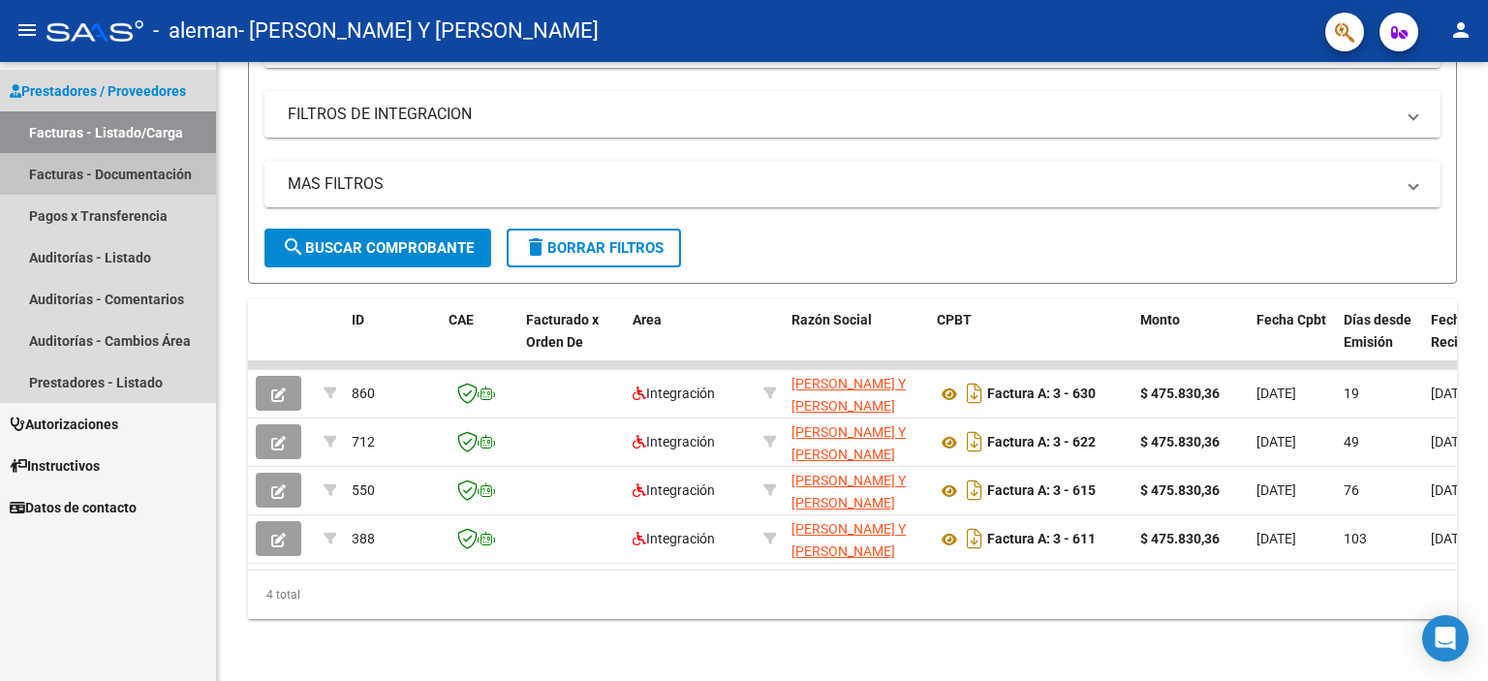
click at [163, 172] on link "Facturas - Documentación" at bounding box center [108, 174] width 216 height 42
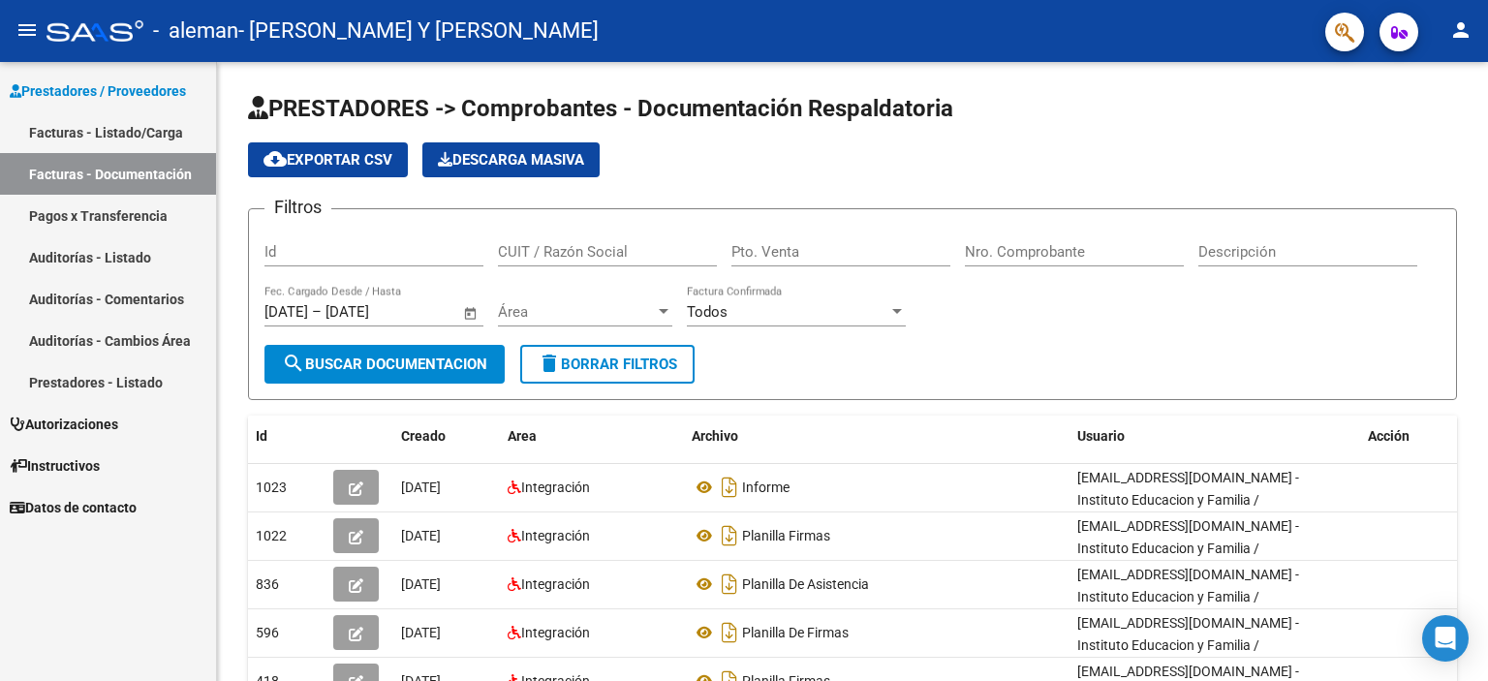
click at [114, 212] on link "Pagos x Transferencia" at bounding box center [108, 216] width 216 height 42
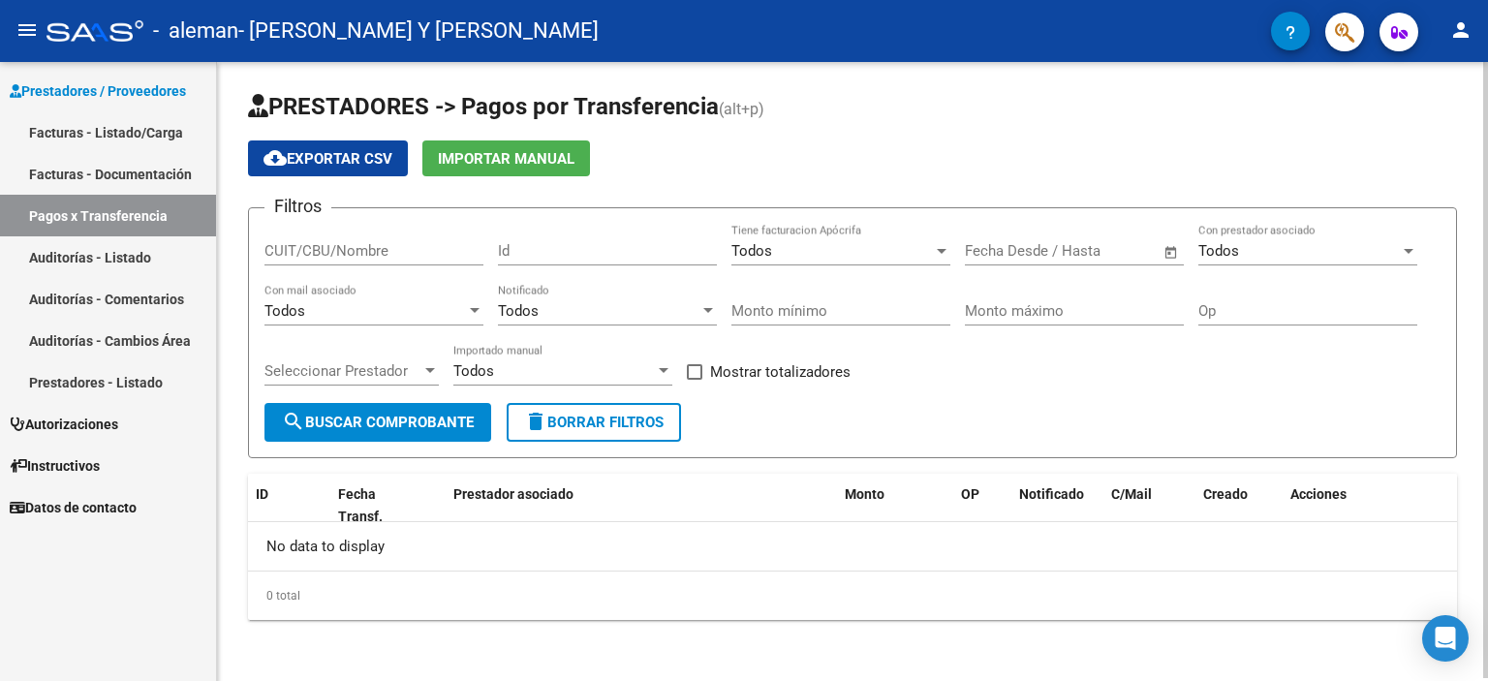
scroll to position [3, 0]
click at [409, 413] on span "search Buscar Comprobante" at bounding box center [378, 421] width 192 height 17
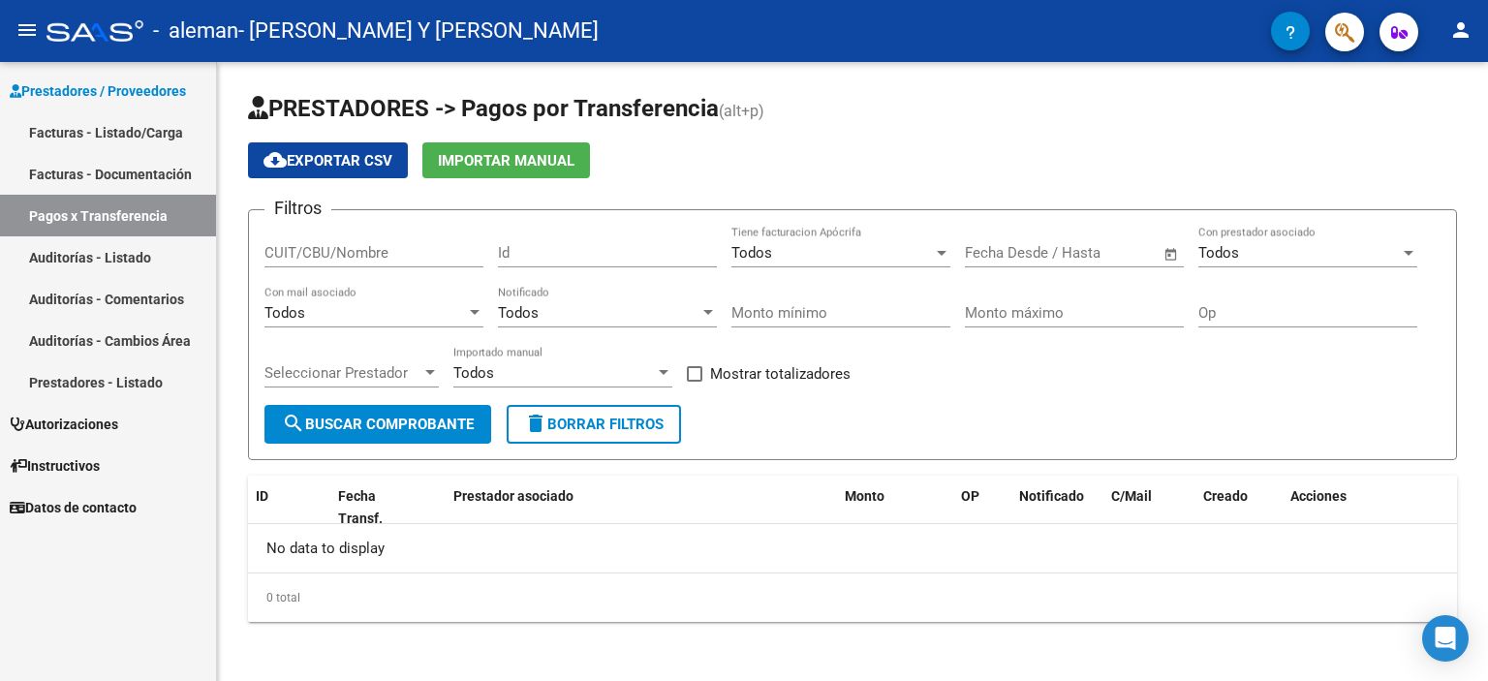
click at [107, 248] on link "Auditorías - Listado" at bounding box center [108, 257] width 216 height 42
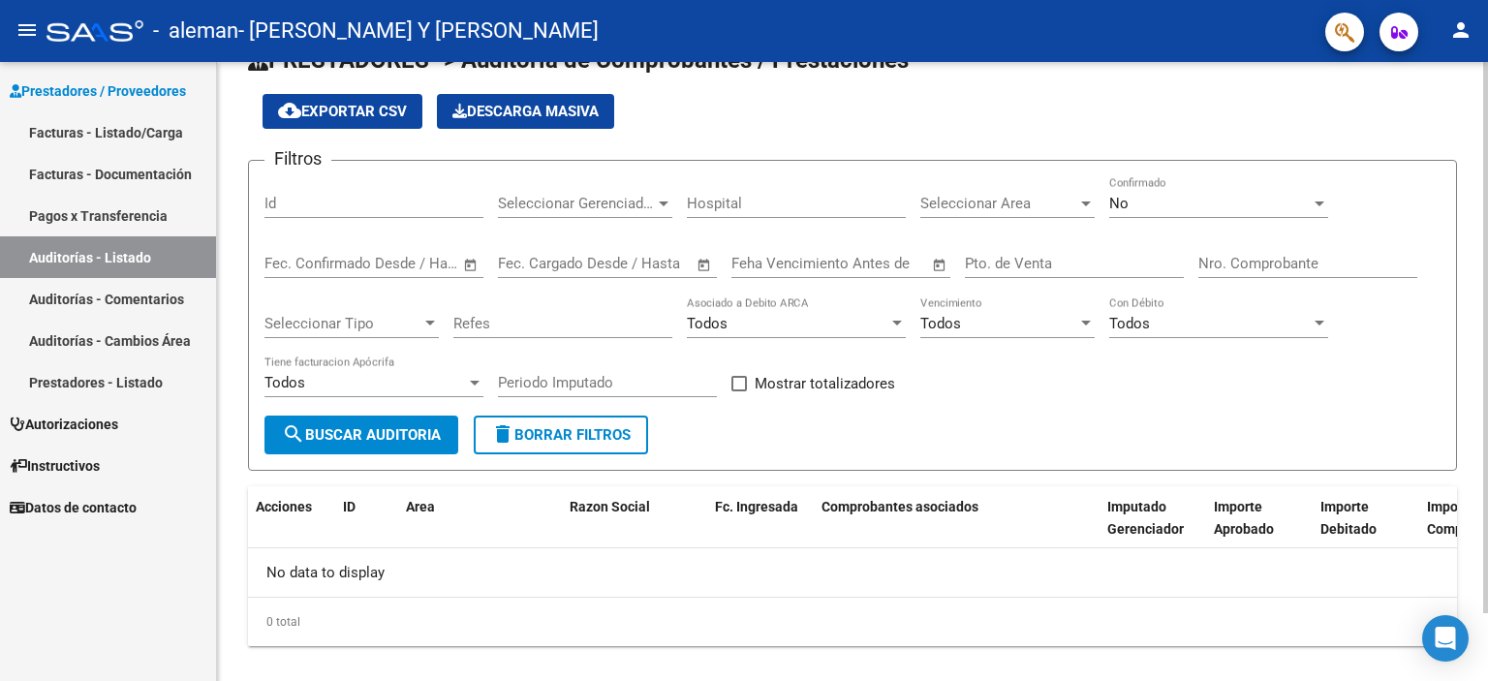
scroll to position [76, 0]
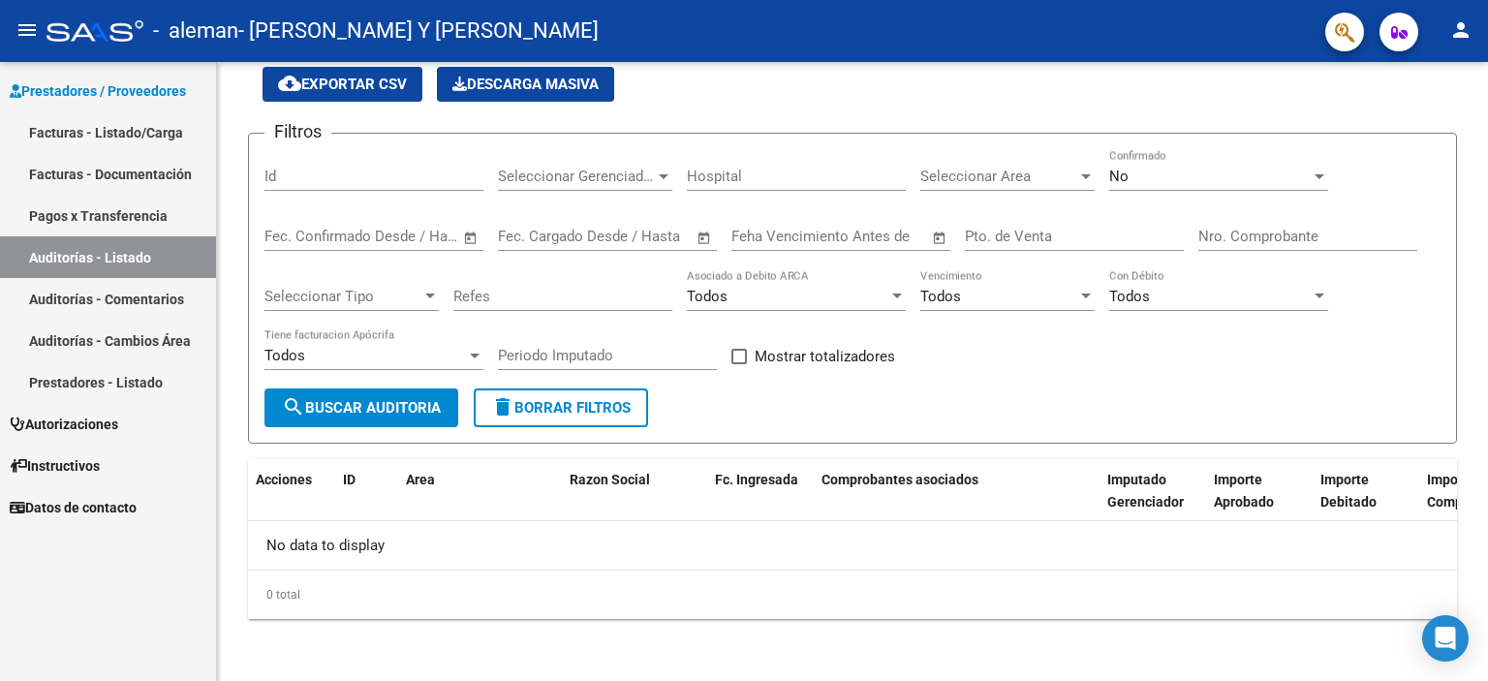
click at [142, 294] on link "Auditorías - Comentarios" at bounding box center [108, 299] width 216 height 42
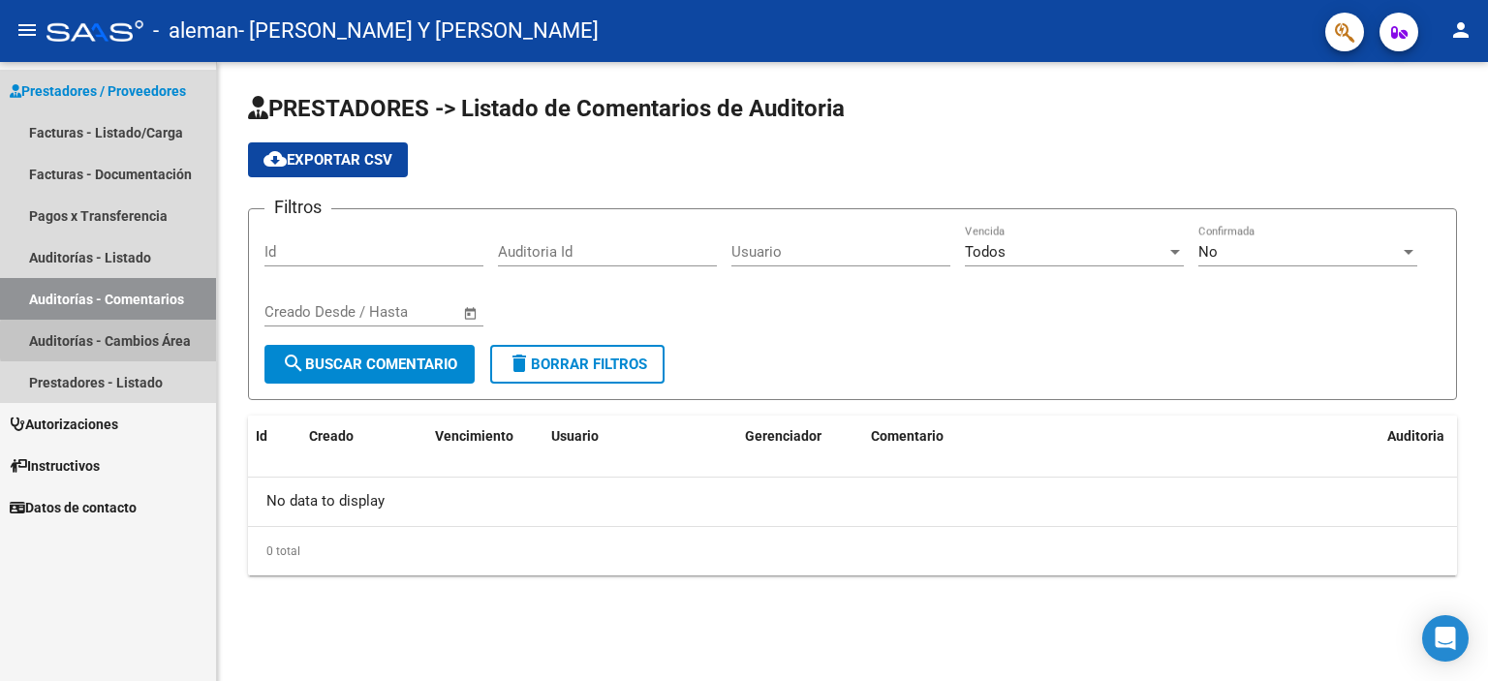
click at [175, 340] on link "Auditorías - Cambios Área" at bounding box center [108, 341] width 216 height 42
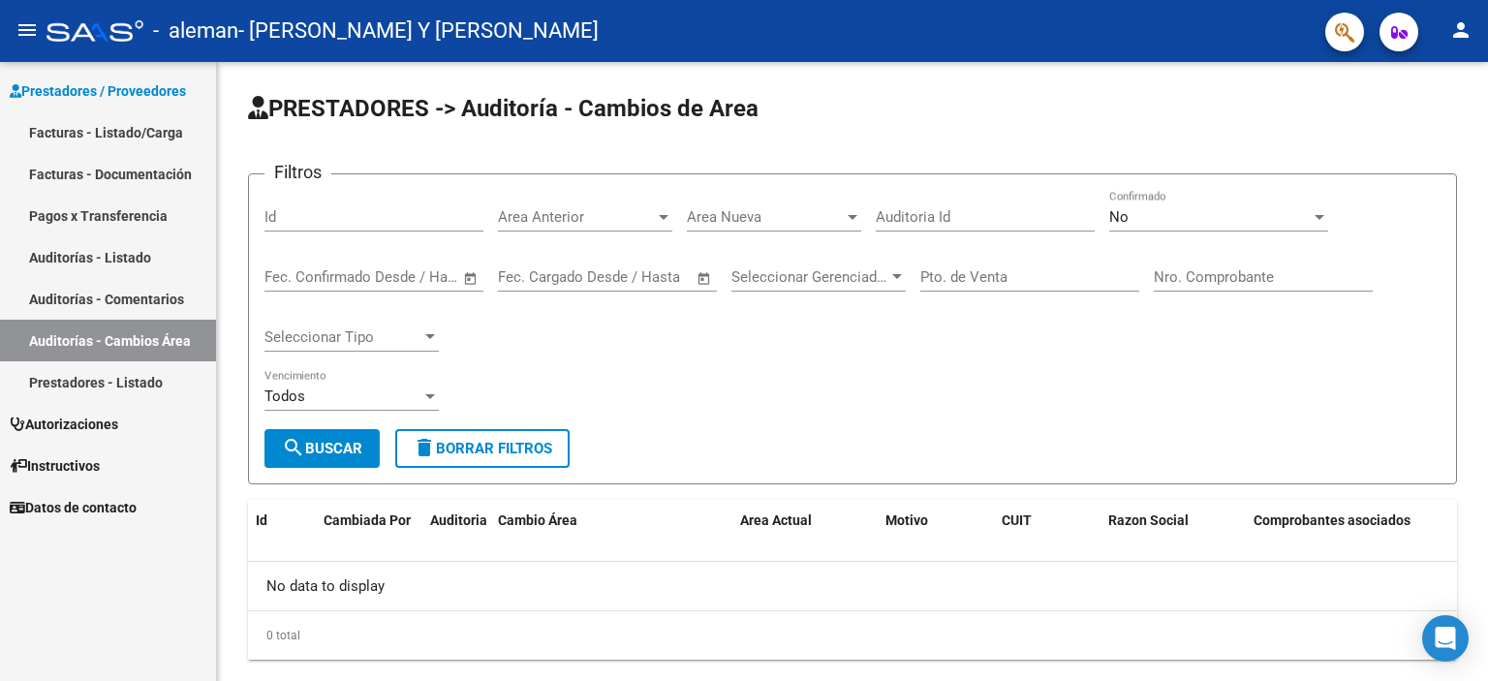
click at [156, 380] on link "Prestadores - Listado" at bounding box center [108, 382] width 216 height 42
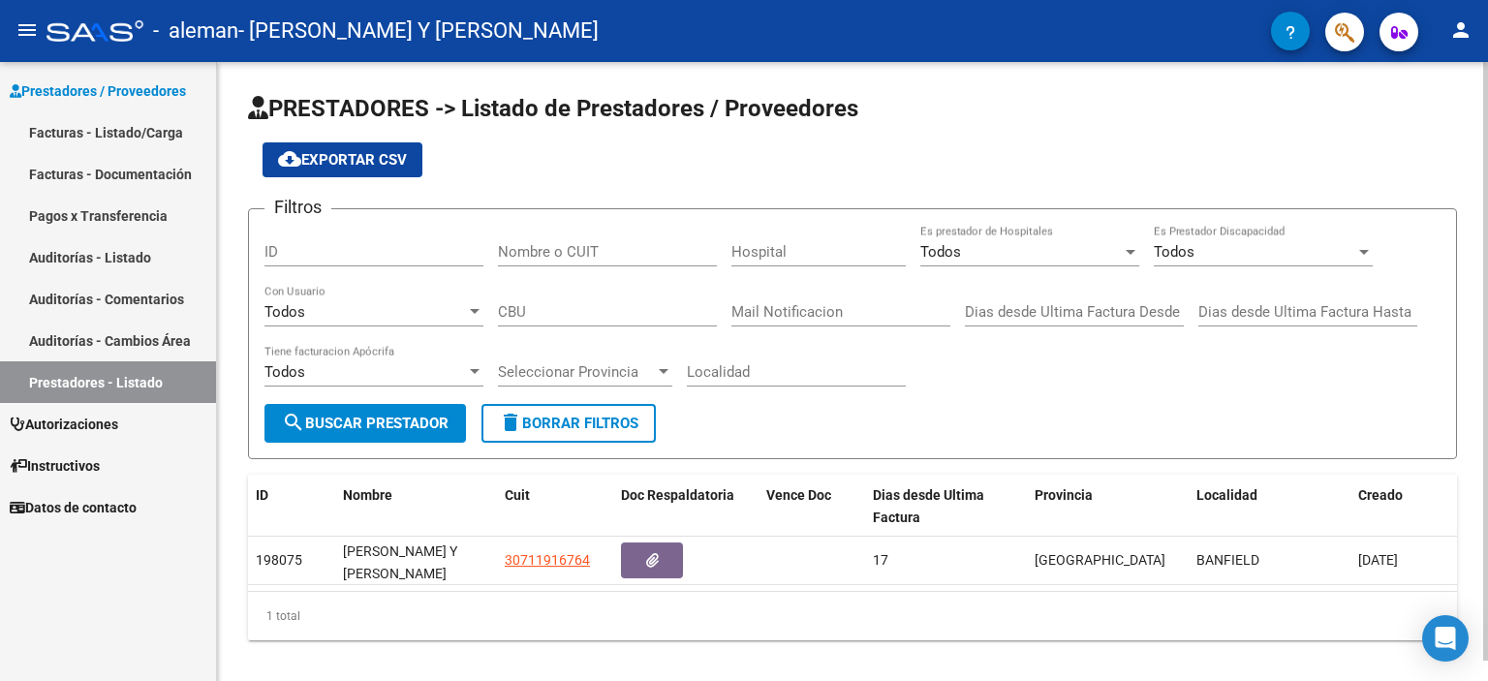
scroll to position [20, 0]
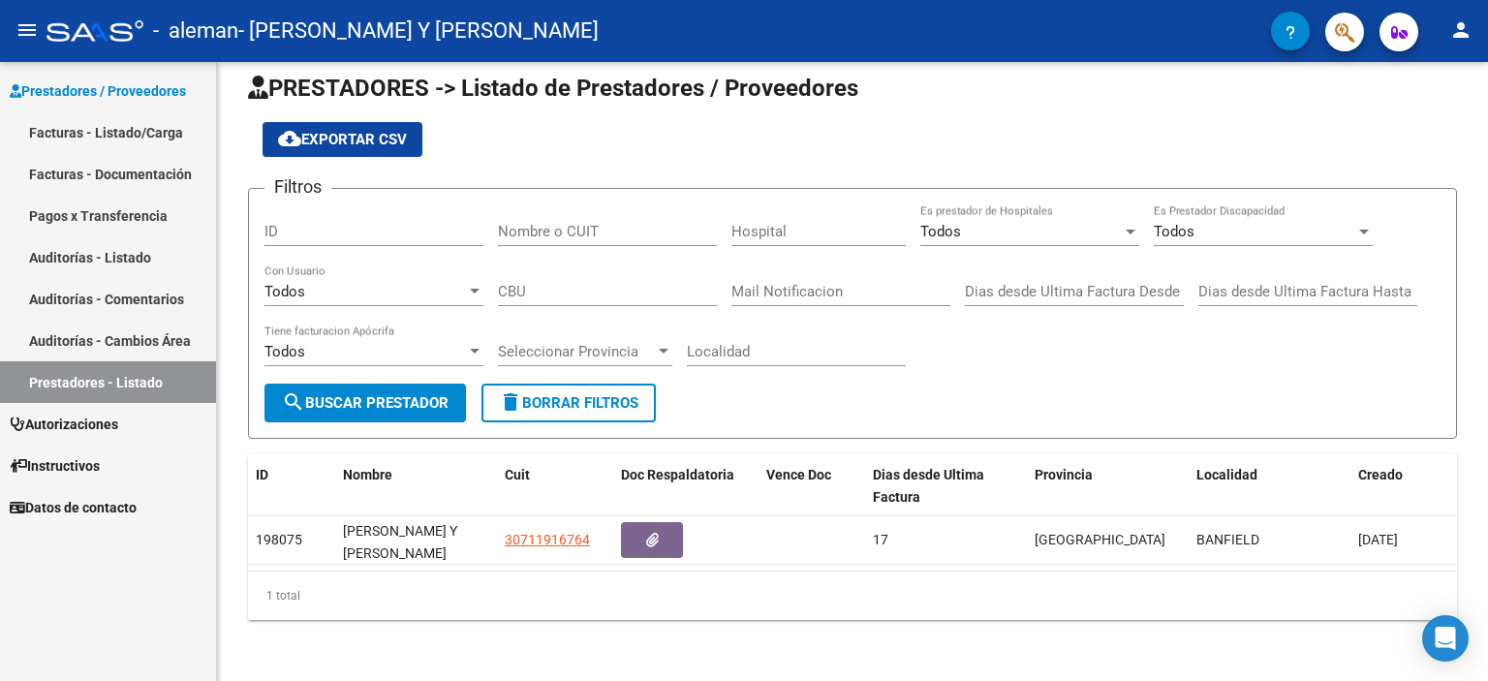
click at [131, 420] on link "Autorizaciones" at bounding box center [108, 424] width 216 height 42
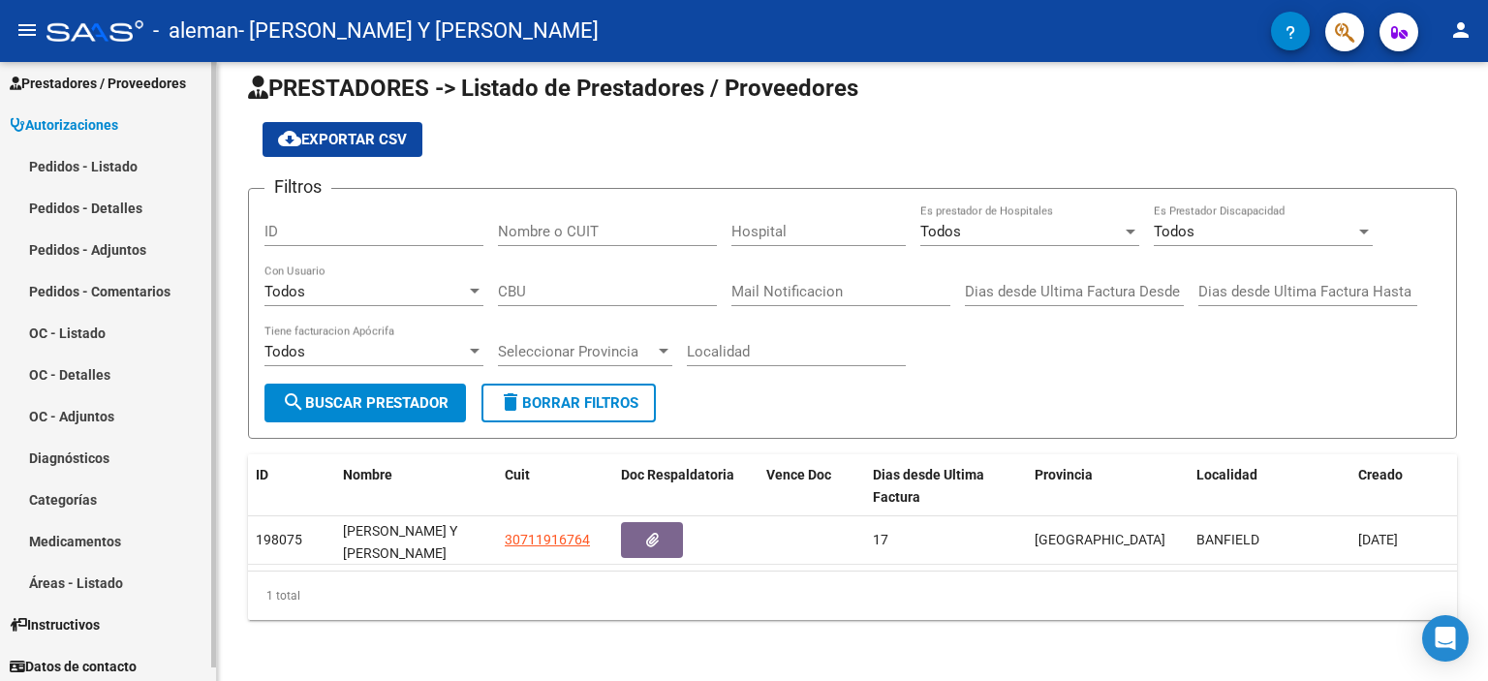
scroll to position [14, 0]
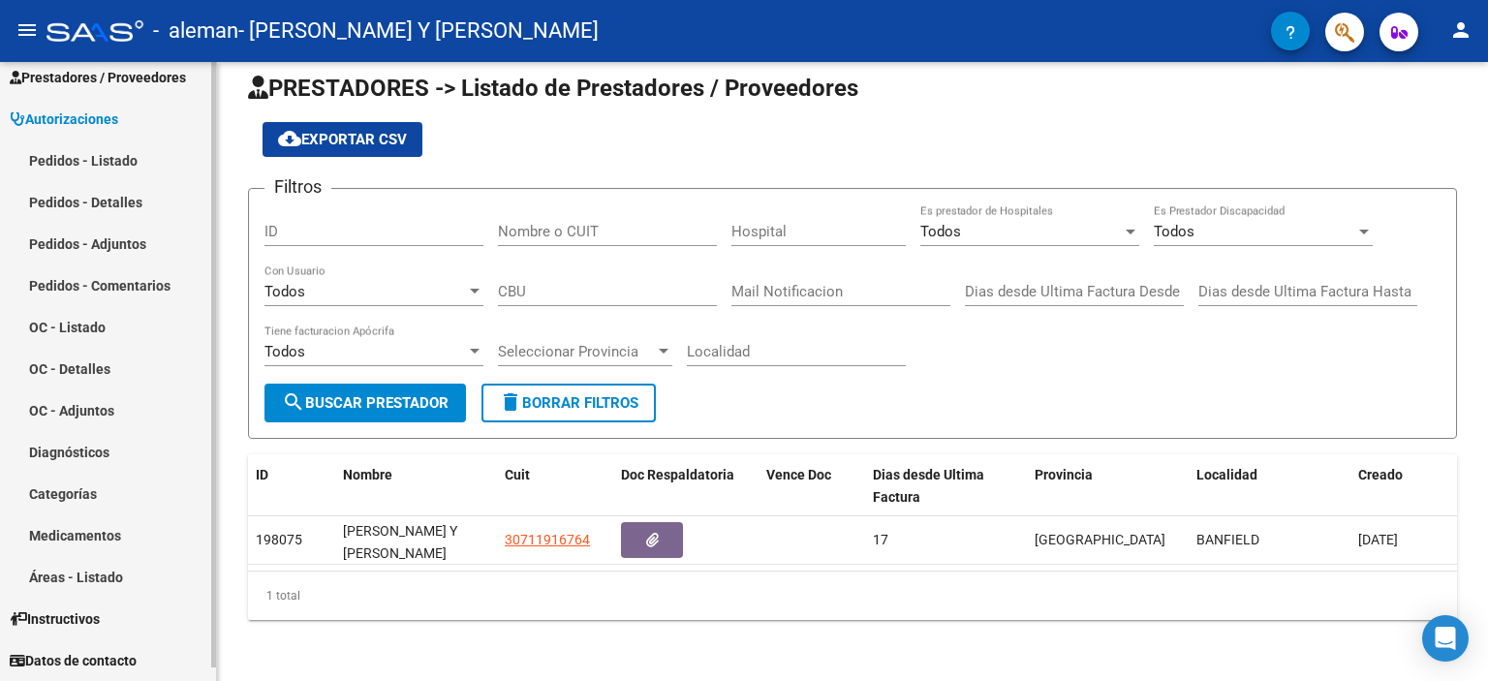
click at [132, 149] on link "Pedidos - Listado" at bounding box center [108, 161] width 216 height 42
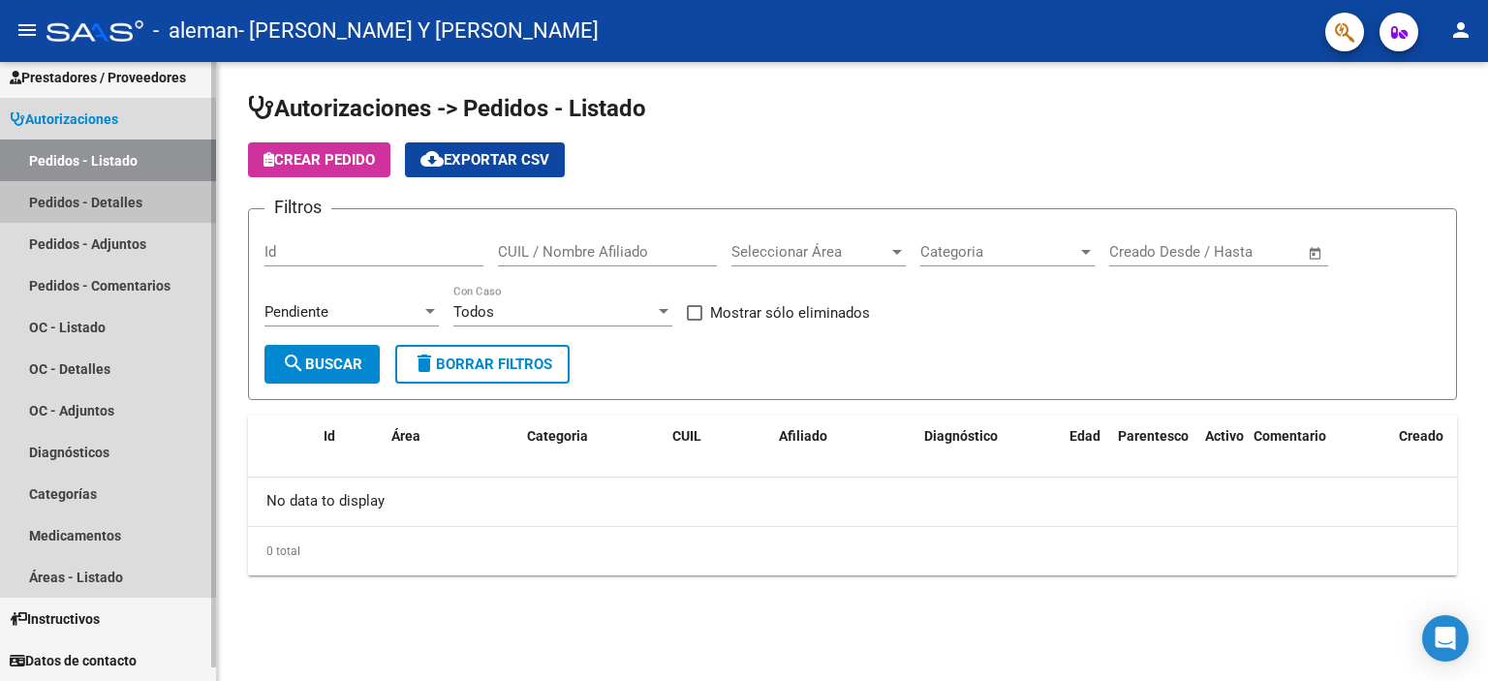
click at [119, 198] on link "Pedidos - Detalles" at bounding box center [108, 202] width 216 height 42
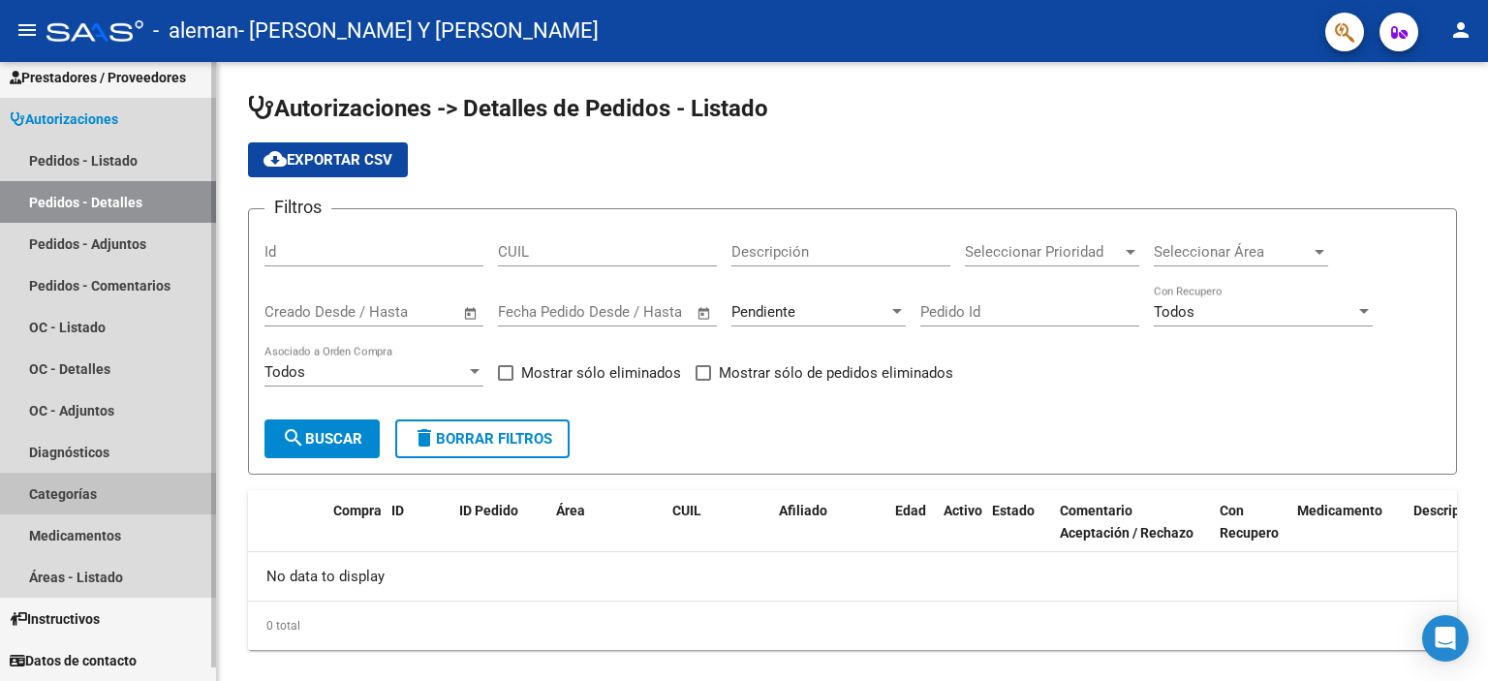
click at [78, 495] on link "Categorías" at bounding box center [108, 494] width 216 height 42
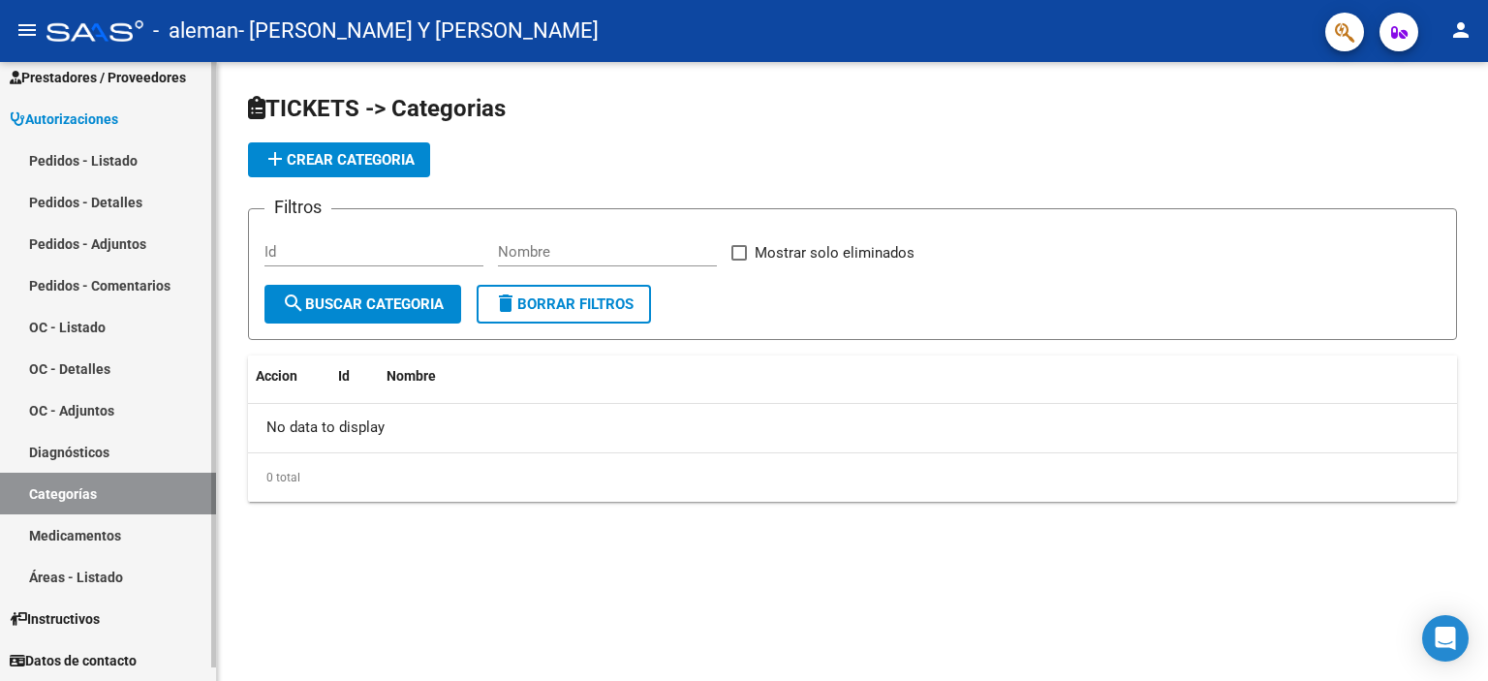
click at [110, 270] on link "Pedidos - Comentarios" at bounding box center [108, 285] width 216 height 42
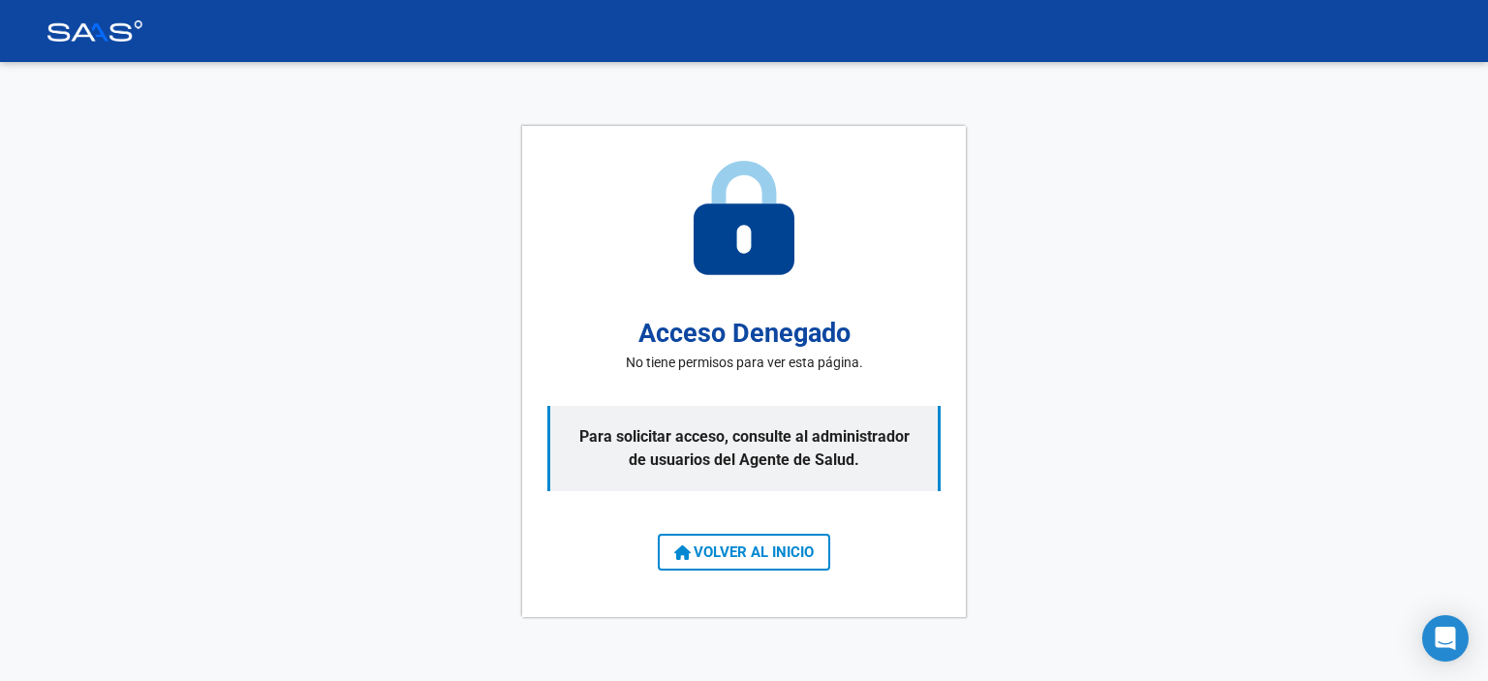
click at [784, 534] on button "VOLVER AL INICIO" at bounding box center [744, 552] width 172 height 37
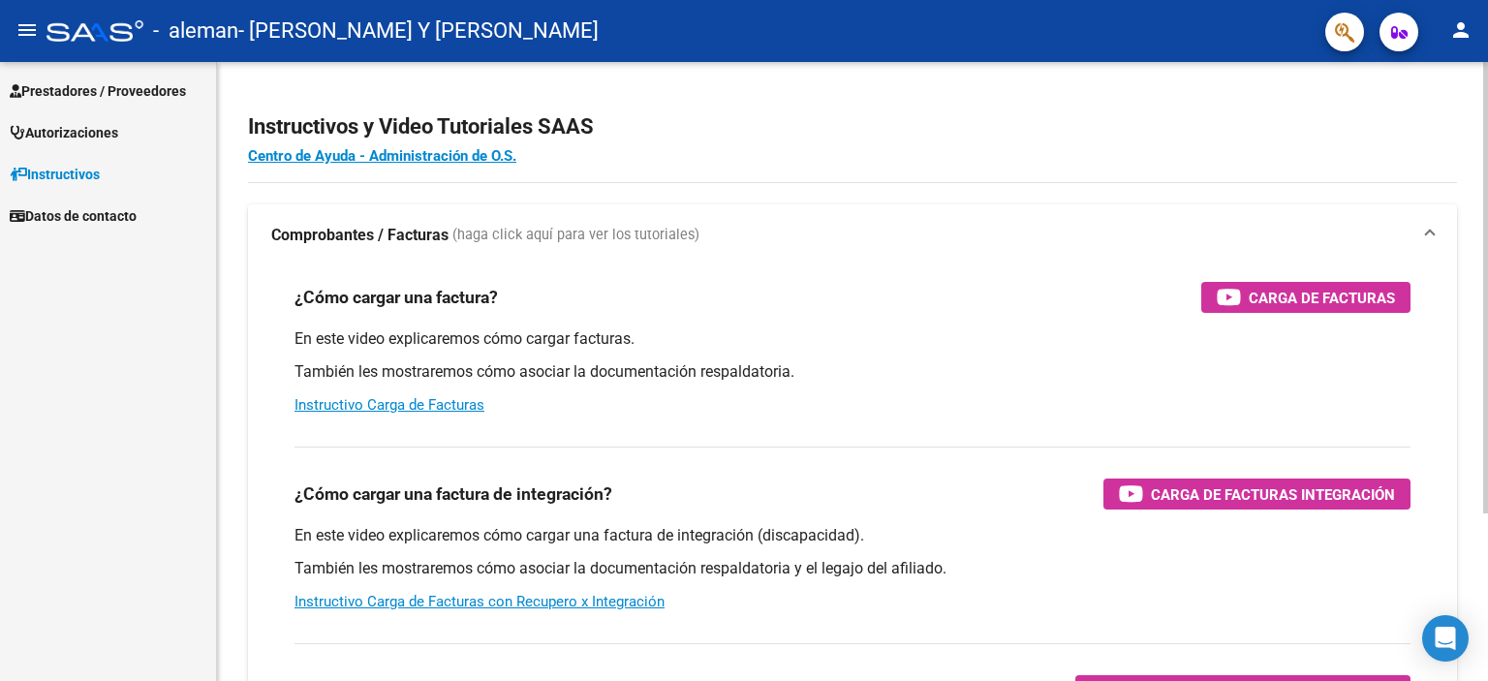
scroll to position [230, 0]
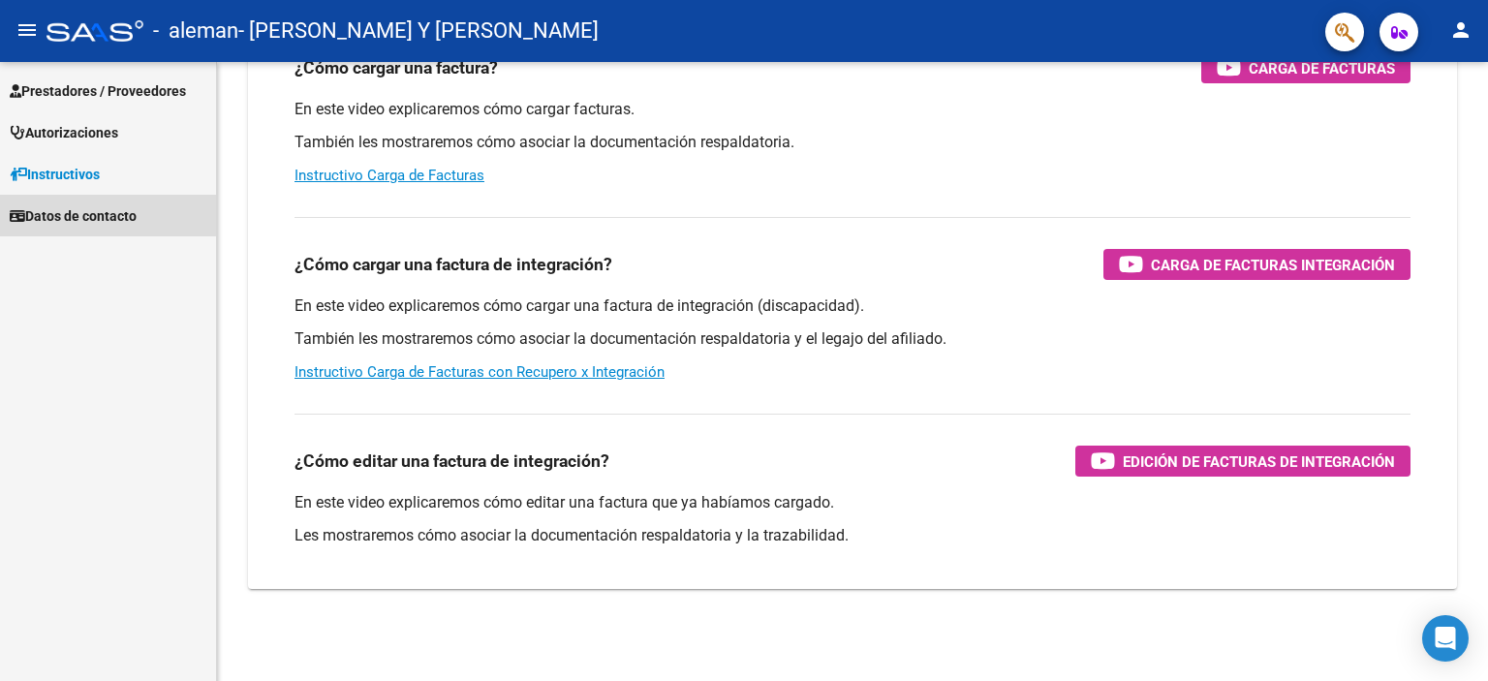
click at [82, 214] on span "Datos de contacto" at bounding box center [73, 215] width 127 height 21
